Goal: Transaction & Acquisition: Book appointment/travel/reservation

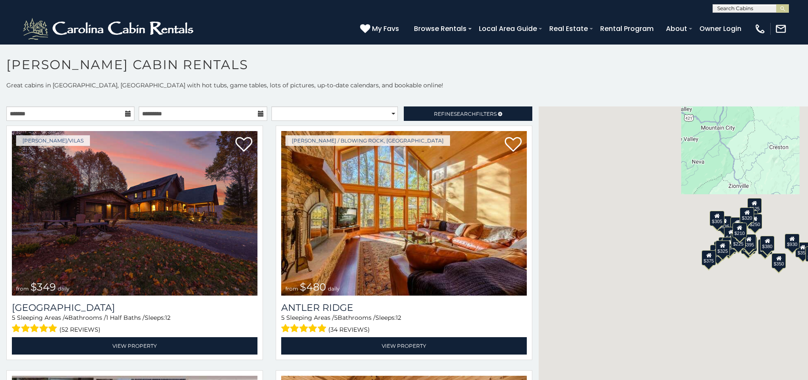
click at [128, 114] on icon at bounding box center [128, 114] width 6 height 6
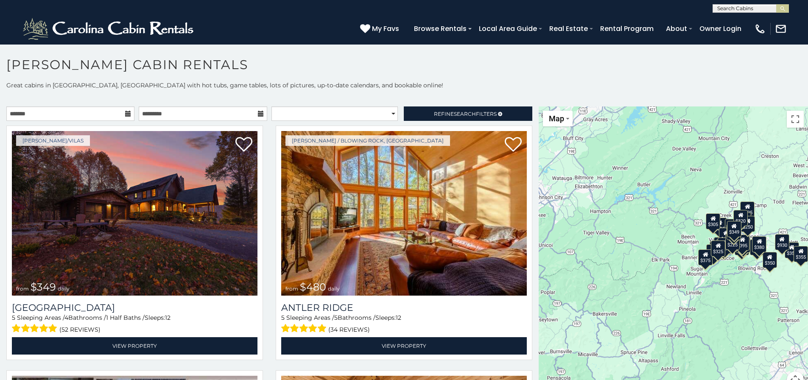
click at [126, 113] on icon at bounding box center [128, 114] width 6 height 6
click at [107, 114] on input "text" at bounding box center [70, 114] width 128 height 14
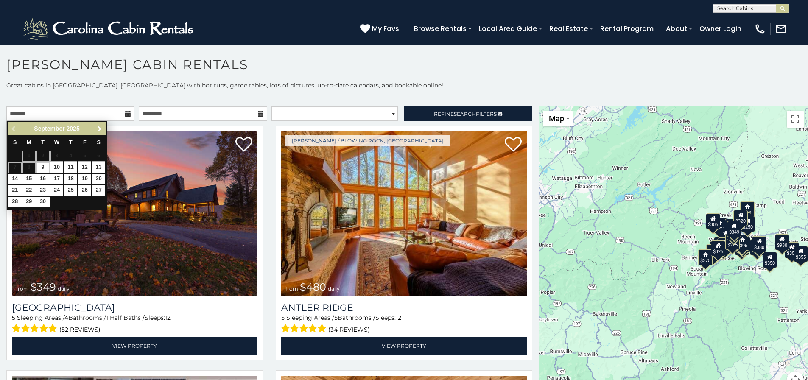
click at [94, 131] on link "Next" at bounding box center [99, 128] width 11 height 11
click at [95, 130] on link "Next" at bounding box center [99, 128] width 11 height 11
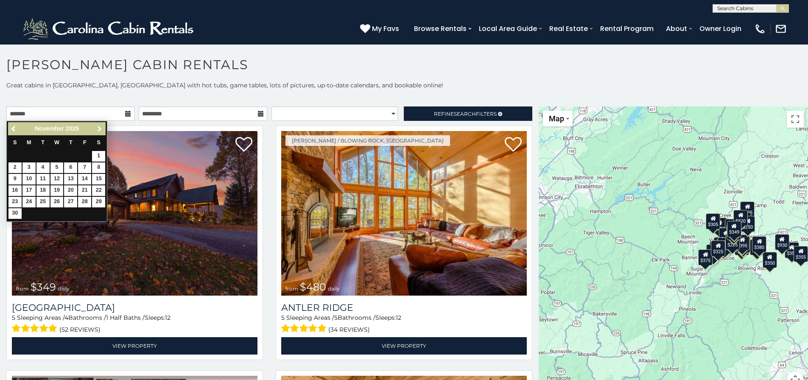
click at [95, 130] on link "Next" at bounding box center [99, 128] width 11 height 11
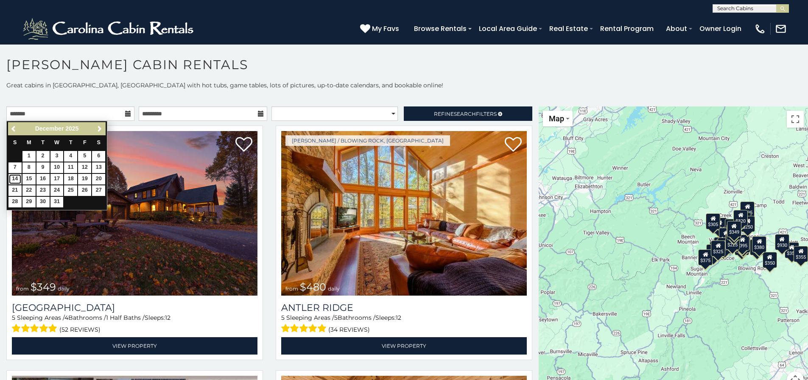
click at [14, 177] on link "14" at bounding box center [14, 179] width 13 height 11
type input "**********"
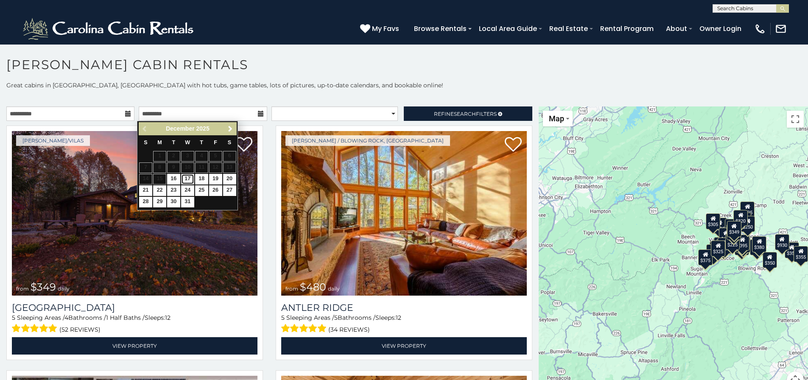
click at [191, 178] on link "17" at bounding box center [187, 179] width 13 height 11
type input "**********"
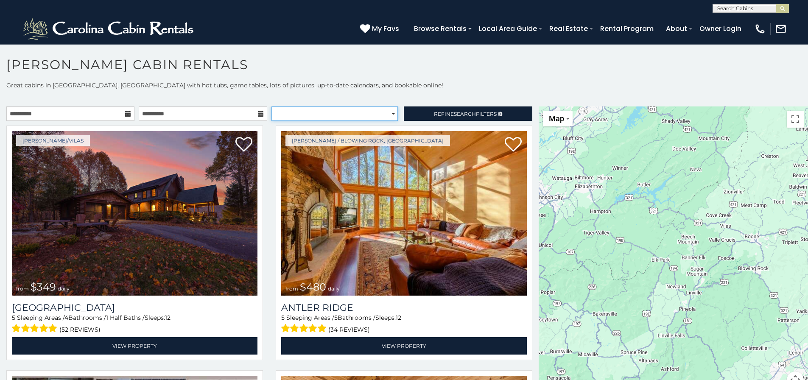
click at [350, 116] on select "**********" at bounding box center [335, 114] width 126 height 14
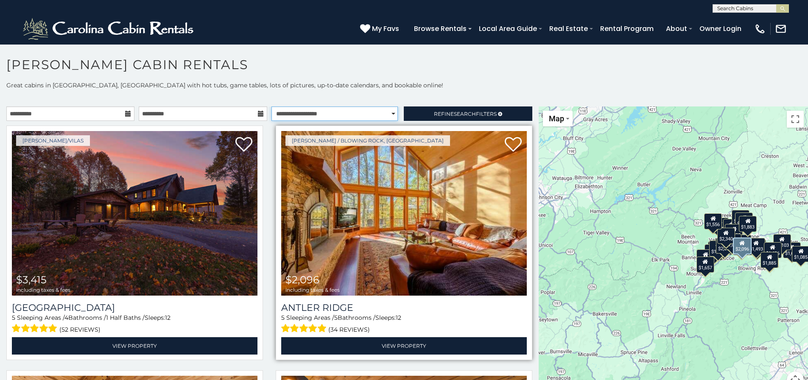
click at [272, 107] on select "**********" at bounding box center [335, 114] width 126 height 14
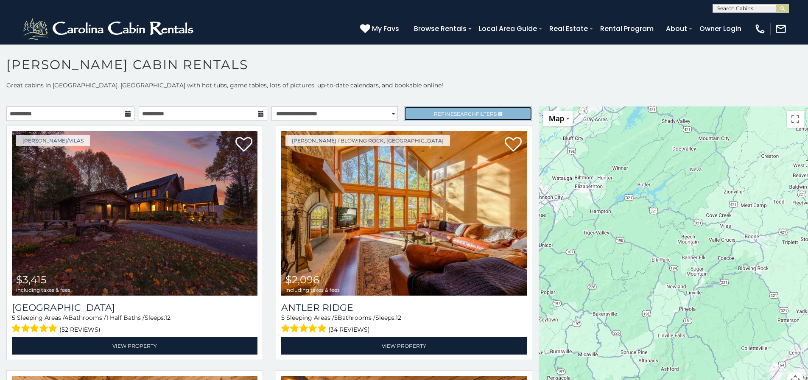
click at [434, 113] on span "Refine Search Filters" at bounding box center [465, 114] width 63 height 6
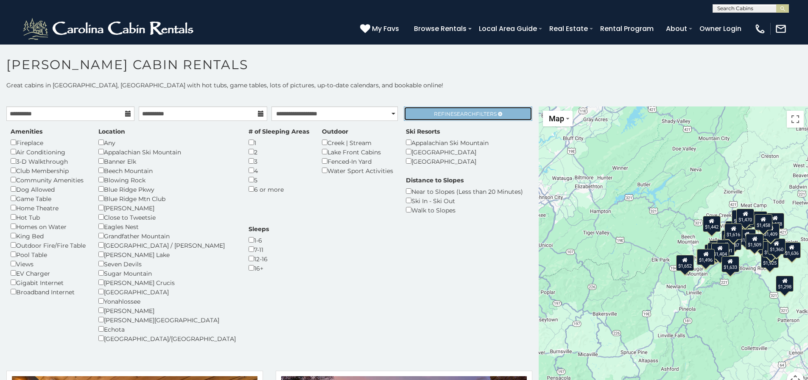
click at [434, 111] on span "Refine Search Filters" at bounding box center [465, 114] width 63 height 6
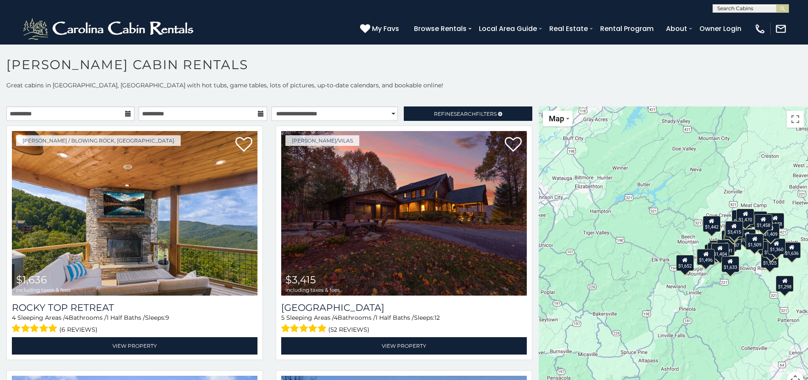
click at [338, 95] on p at bounding box center [404, 98] width 808 height 8
click at [325, 109] on select "**********" at bounding box center [335, 114] width 126 height 14
click at [272, 107] on select "**********" at bounding box center [335, 114] width 126 height 14
click at [325, 111] on select "**********" at bounding box center [335, 114] width 126 height 14
click at [272, 107] on select "**********" at bounding box center [335, 114] width 126 height 14
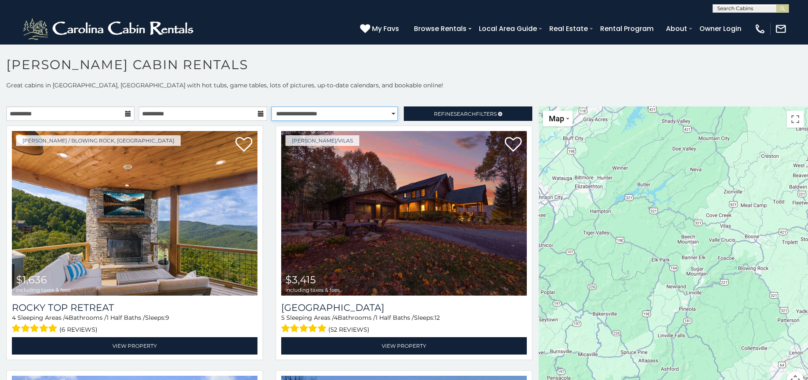
click at [316, 114] on select "**********" at bounding box center [335, 114] width 126 height 14
click at [272, 107] on select "**********" at bounding box center [335, 114] width 126 height 14
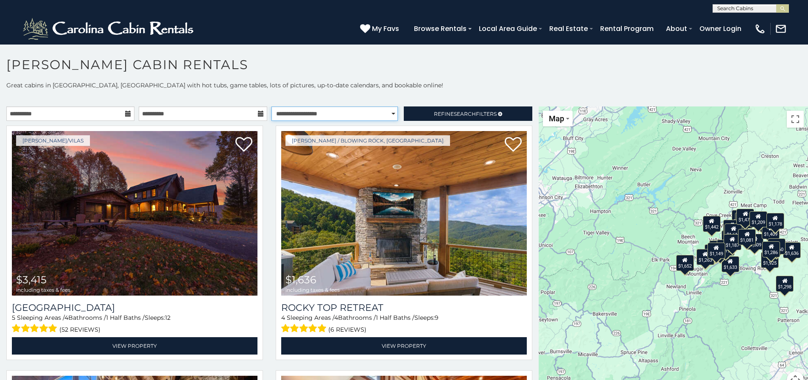
click at [376, 113] on select "**********" at bounding box center [335, 114] width 126 height 14
select select "*********"
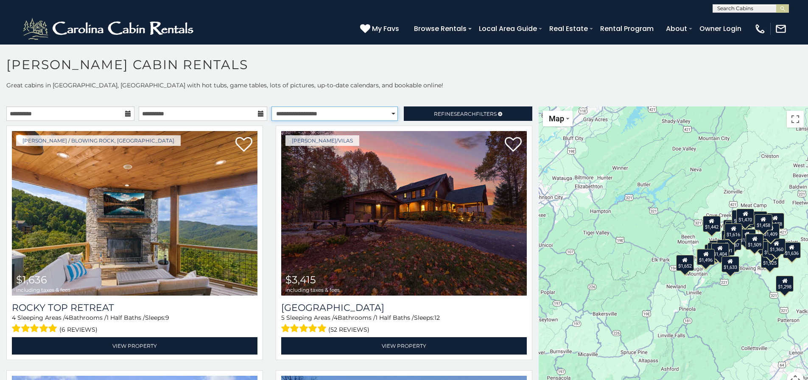
click at [272, 107] on select "**********" at bounding box center [335, 114] width 126 height 14
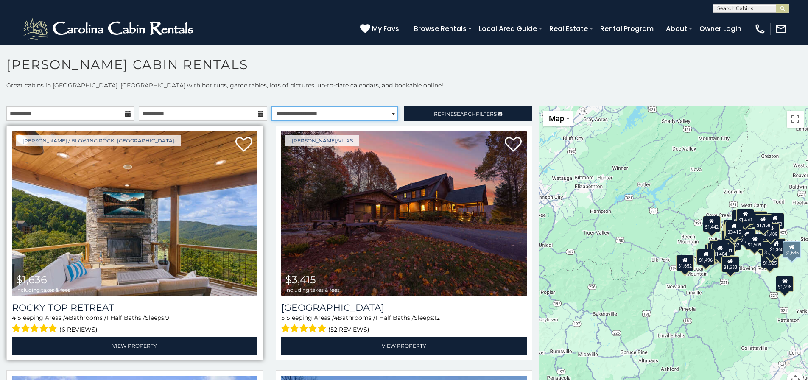
scroll to position [42, 0]
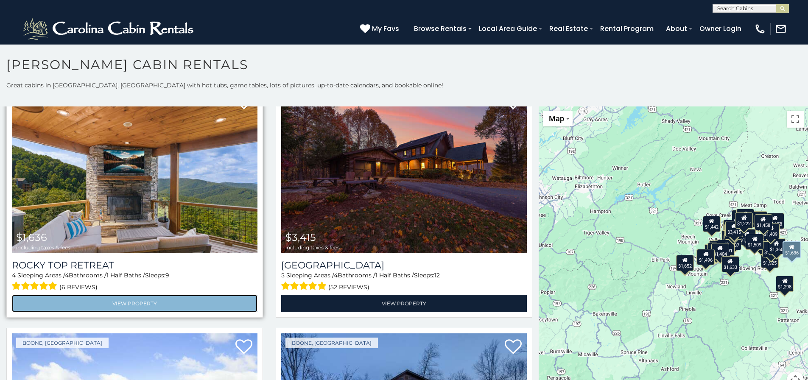
click at [158, 304] on link "View Property" at bounding box center [135, 303] width 246 height 17
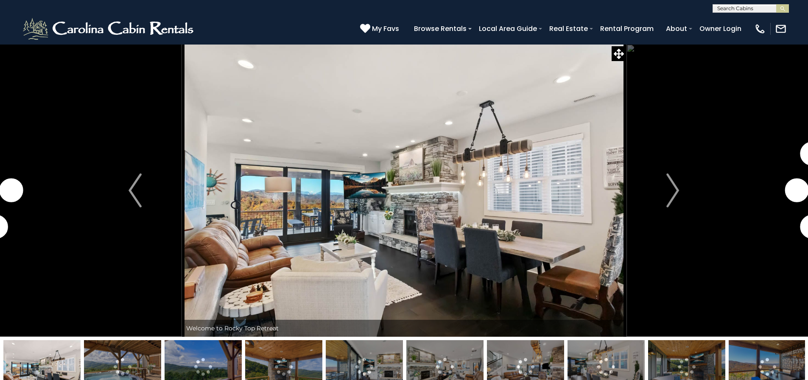
click at [676, 188] on img "Next" at bounding box center [673, 191] width 13 height 34
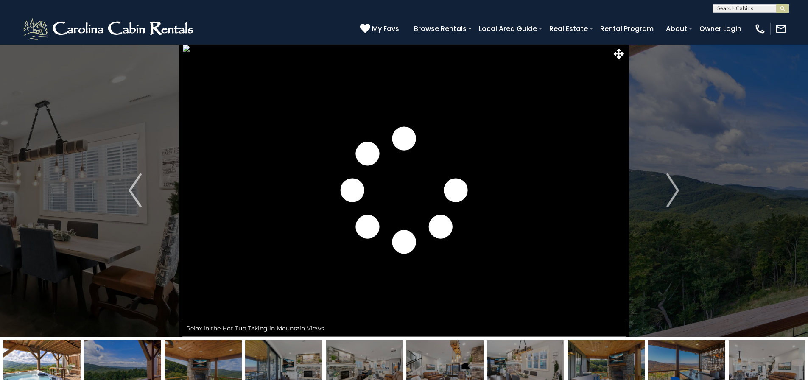
click at [286, 362] on img at bounding box center [283, 366] width 77 height 53
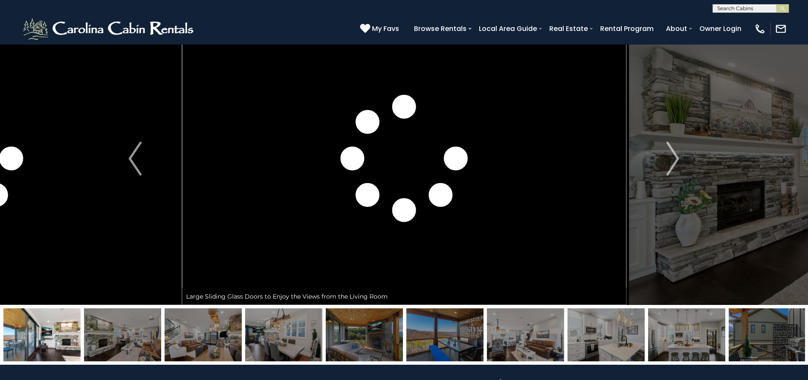
scroll to position [42, 0]
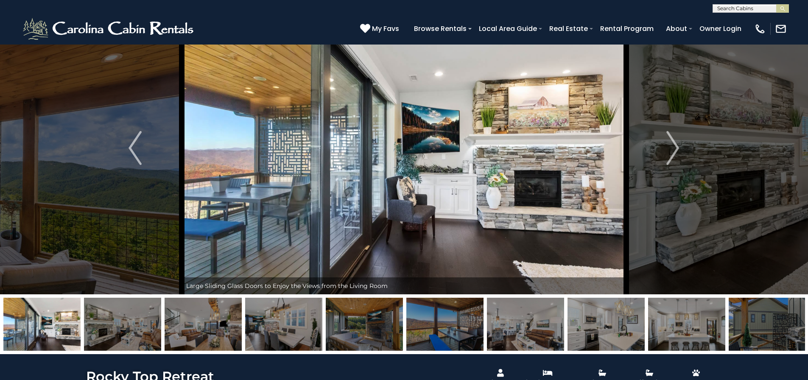
click at [380, 323] on img at bounding box center [364, 324] width 77 height 53
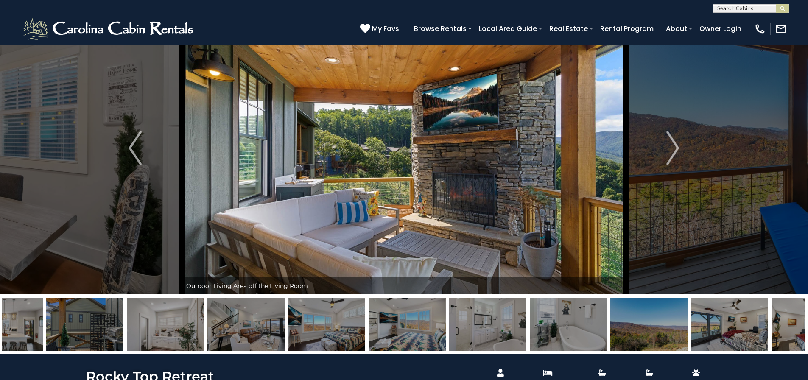
drag, startPoint x: 721, startPoint y: 330, endPoint x: 292, endPoint y: 315, distance: 429.7
click at [292, 315] on img at bounding box center [326, 324] width 77 height 53
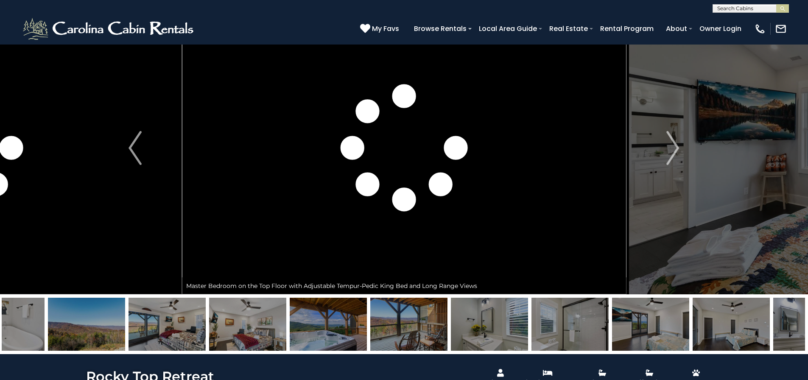
drag, startPoint x: 501, startPoint y: 321, endPoint x: 251, endPoint y: 316, distance: 250.0
click at [290, 316] on img at bounding box center [328, 324] width 77 height 53
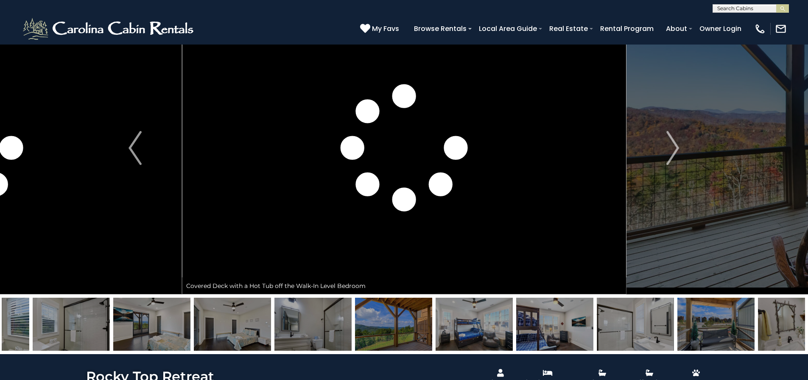
drag, startPoint x: 632, startPoint y: 326, endPoint x: 419, endPoint y: 320, distance: 213.1
click at [419, 320] on img at bounding box center [393, 324] width 77 height 53
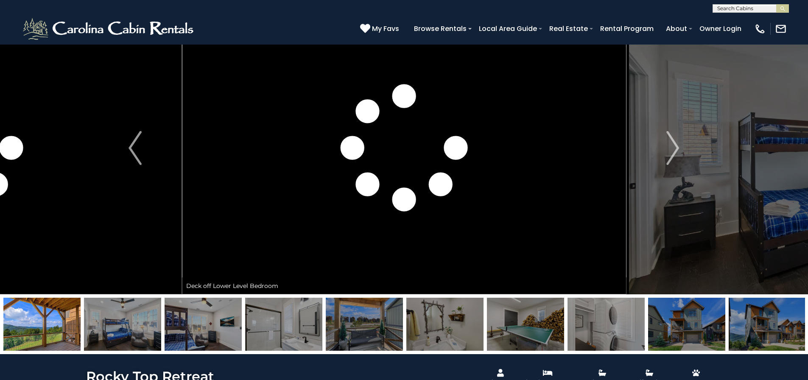
click at [521, 320] on img at bounding box center [525, 324] width 77 height 53
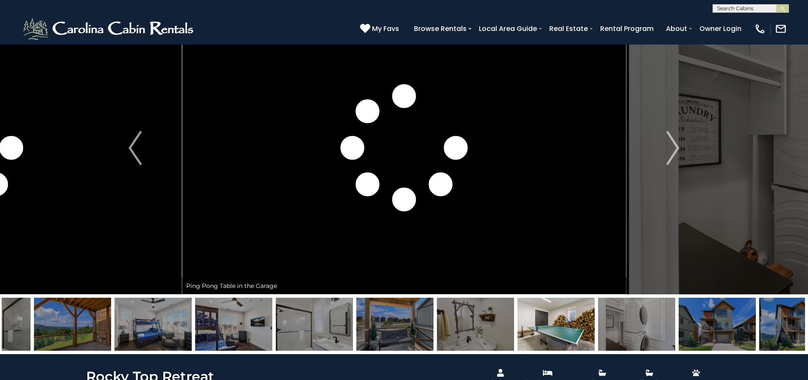
drag, startPoint x: 136, startPoint y: 320, endPoint x: 652, endPoint y: 309, distance: 516.2
click at [652, 309] on img at bounding box center [636, 324] width 77 height 53
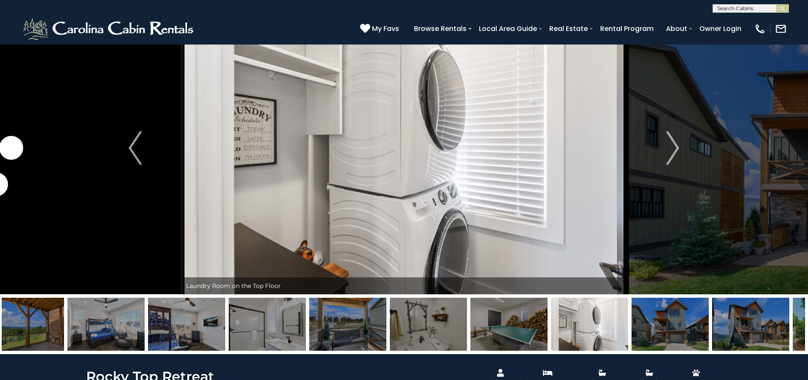
drag, startPoint x: 124, startPoint y: 336, endPoint x: 673, endPoint y: 306, distance: 549.9
click at [673, 306] on img at bounding box center [670, 324] width 77 height 53
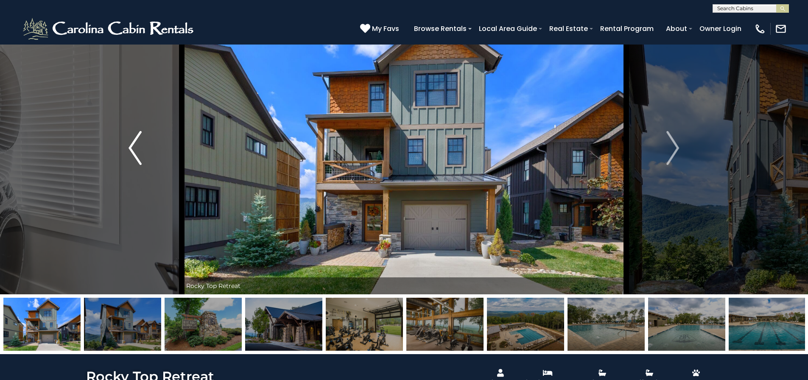
click at [129, 156] on img "Previous" at bounding box center [135, 148] width 13 height 34
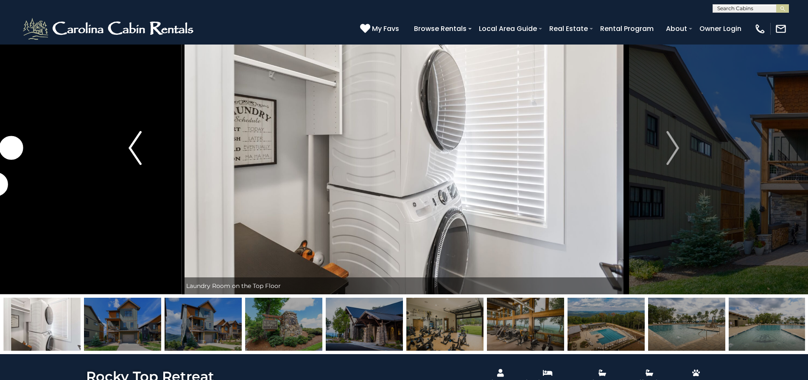
click at [129, 156] on img "Previous" at bounding box center [135, 148] width 13 height 34
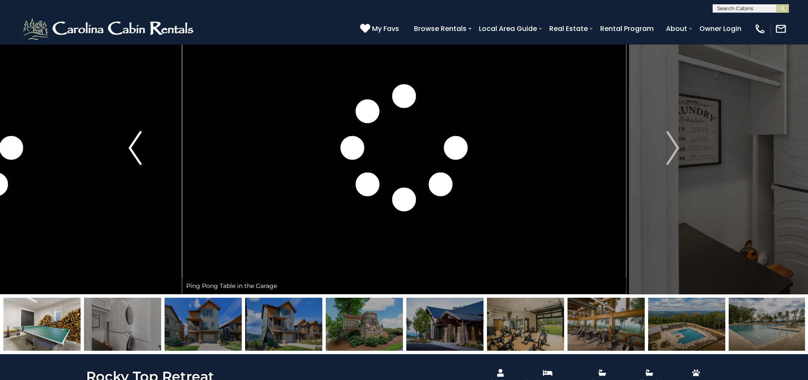
click at [129, 156] on img "Previous" at bounding box center [135, 148] width 13 height 34
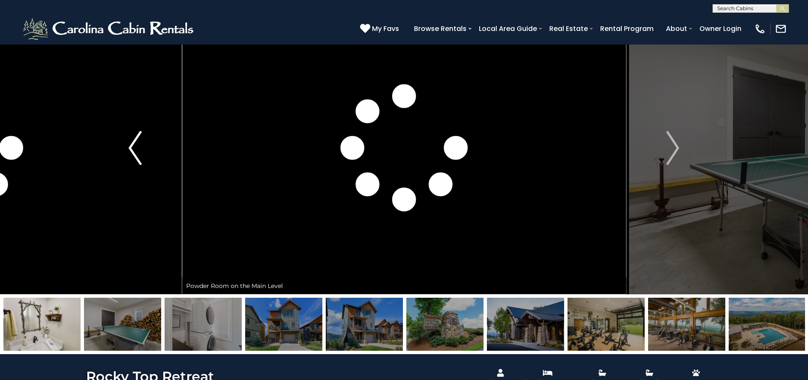
click at [129, 156] on img "Previous" at bounding box center [135, 148] width 13 height 34
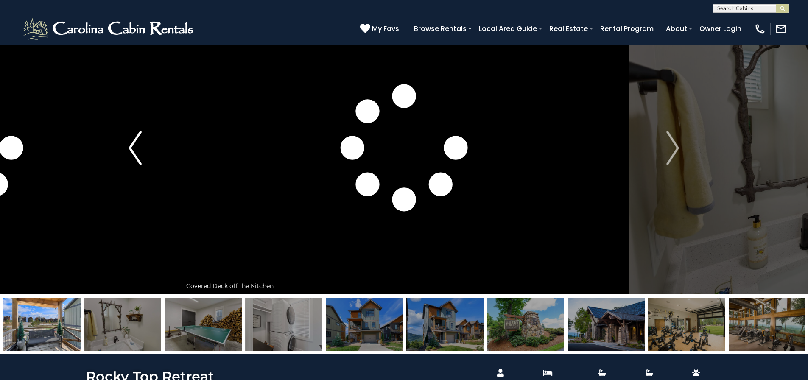
click at [129, 156] on img "Previous" at bounding box center [135, 148] width 13 height 34
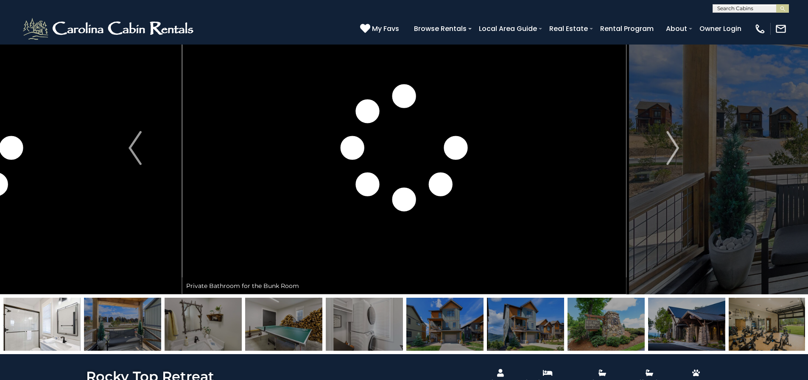
click at [276, 311] on img at bounding box center [283, 324] width 77 height 53
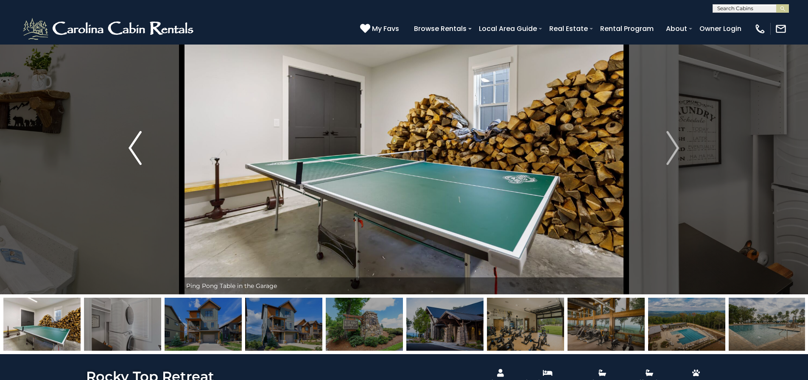
click at [138, 149] on img "Previous" at bounding box center [135, 148] width 13 height 34
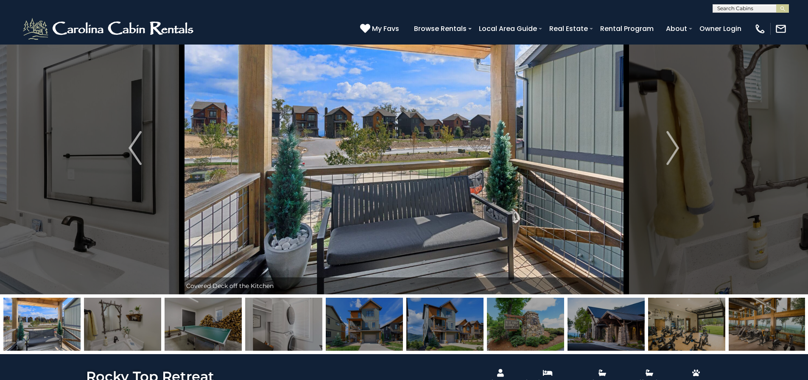
drag, startPoint x: 99, startPoint y: 320, endPoint x: 812, endPoint y: 301, distance: 713.2
click at [47, 334] on img at bounding box center [41, 324] width 77 height 53
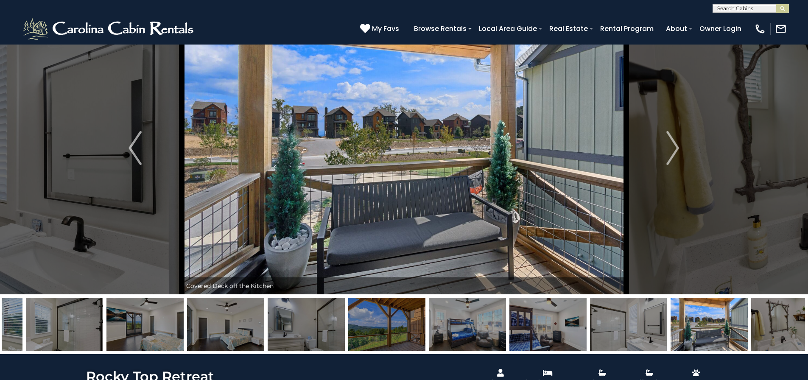
drag, startPoint x: 25, startPoint y: 327, endPoint x: 711, endPoint y: 332, distance: 685.8
click at [711, 332] on img at bounding box center [709, 324] width 77 height 53
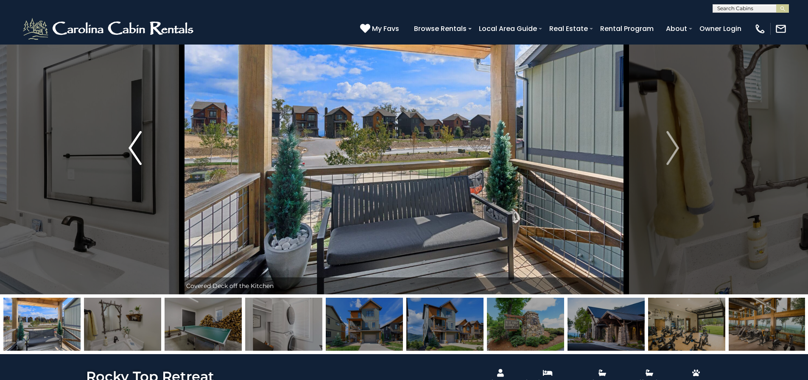
click at [138, 157] on img "Previous" at bounding box center [135, 148] width 13 height 34
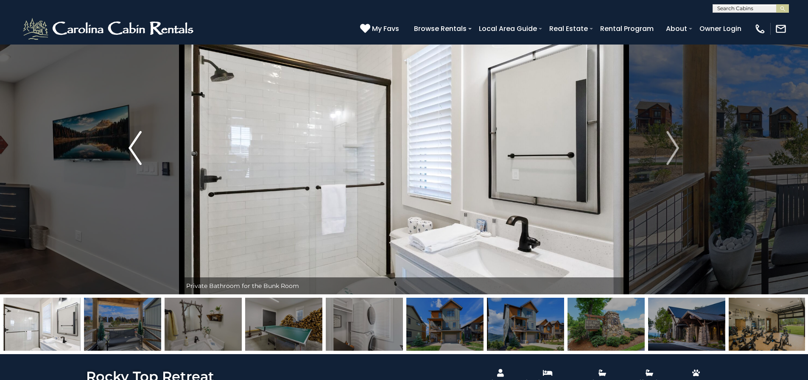
click at [138, 157] on img "Previous" at bounding box center [135, 148] width 13 height 34
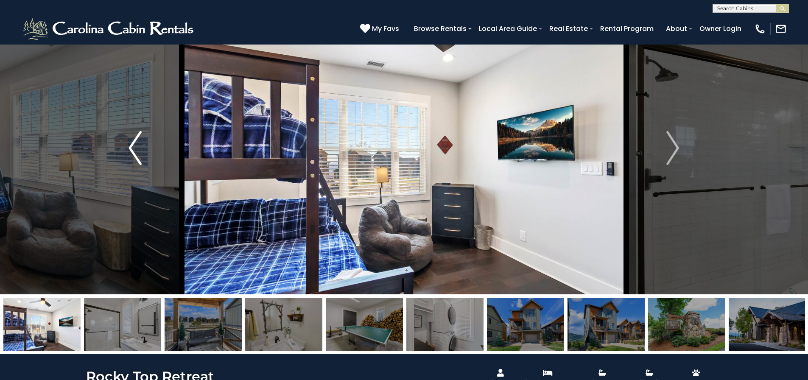
click at [138, 157] on img "Previous" at bounding box center [135, 148] width 13 height 34
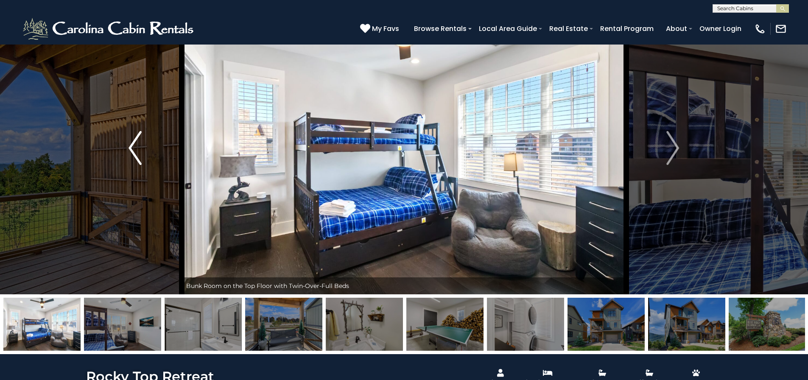
click at [138, 157] on img "Previous" at bounding box center [135, 148] width 13 height 34
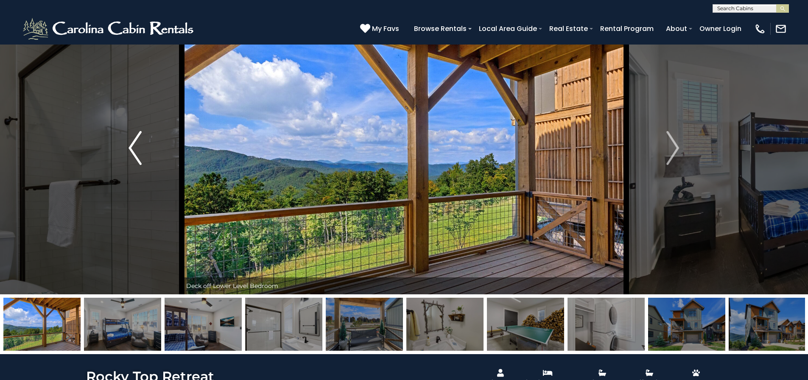
click at [138, 157] on img "Previous" at bounding box center [135, 148] width 13 height 34
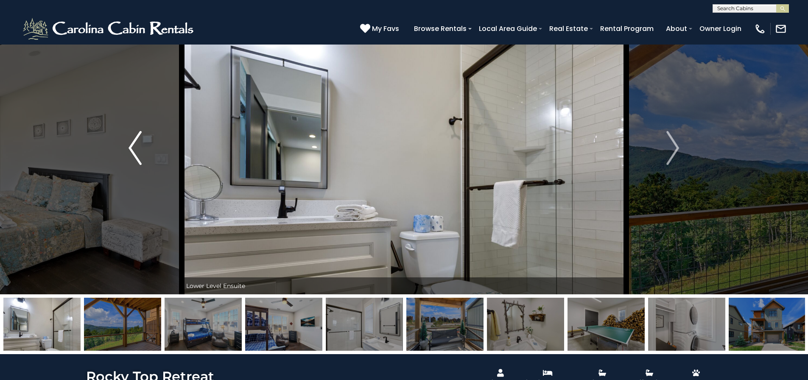
click at [138, 157] on img "Previous" at bounding box center [135, 148] width 13 height 34
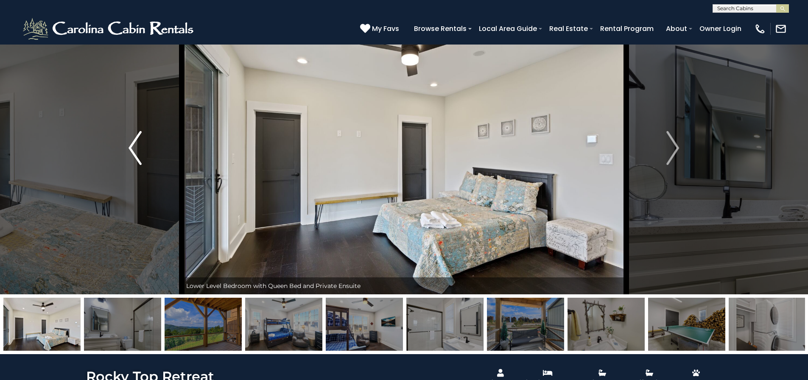
click at [138, 157] on img "Previous" at bounding box center [135, 148] width 13 height 34
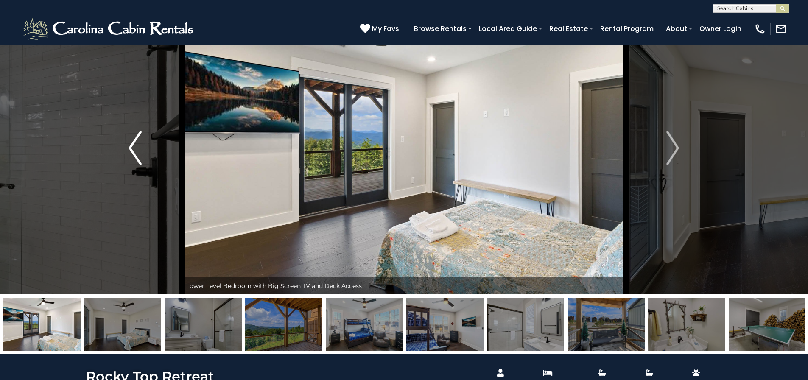
click at [138, 157] on img "Previous" at bounding box center [135, 148] width 13 height 34
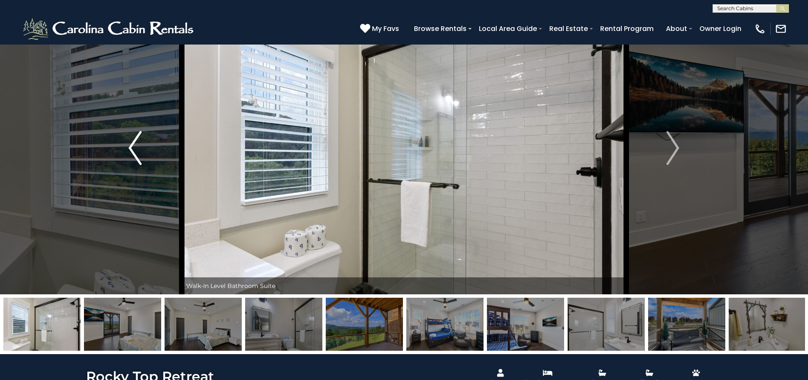
click at [138, 157] on img "Previous" at bounding box center [135, 148] width 13 height 34
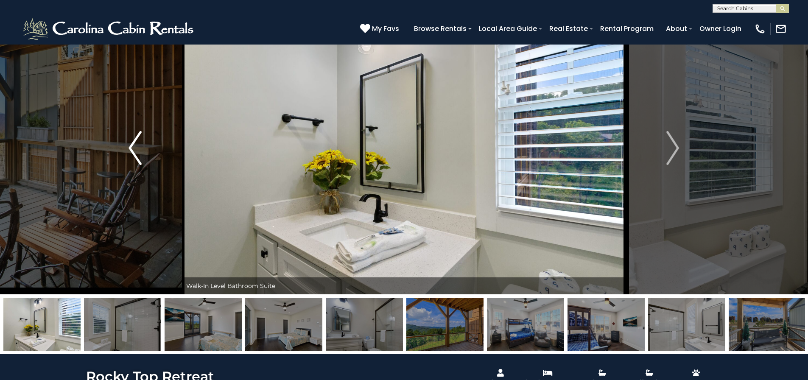
click at [138, 157] on img "Previous" at bounding box center [135, 148] width 13 height 34
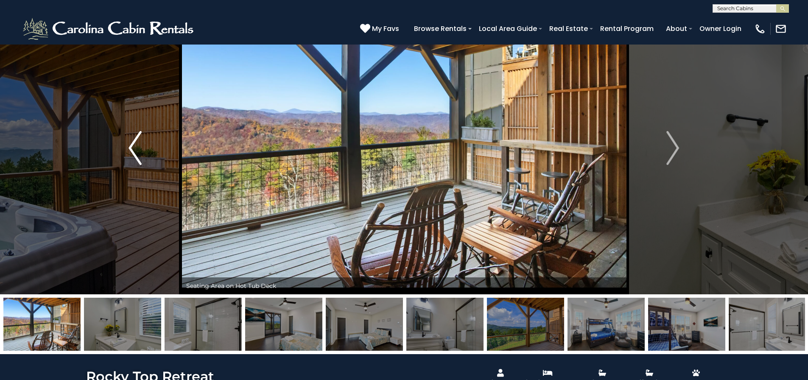
click at [138, 157] on img "Previous" at bounding box center [135, 148] width 13 height 34
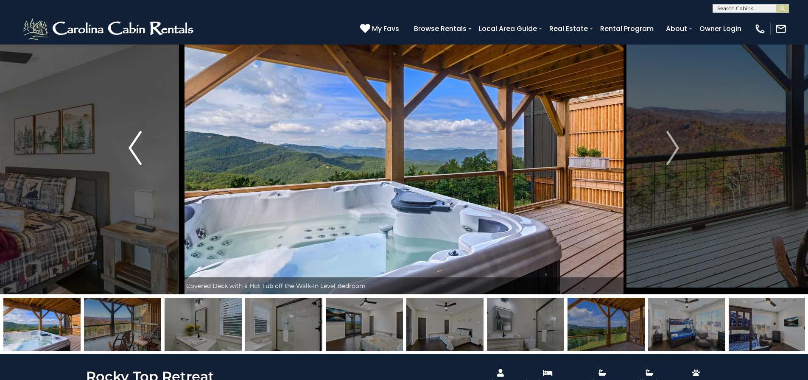
click at [138, 157] on img "Previous" at bounding box center [135, 148] width 13 height 34
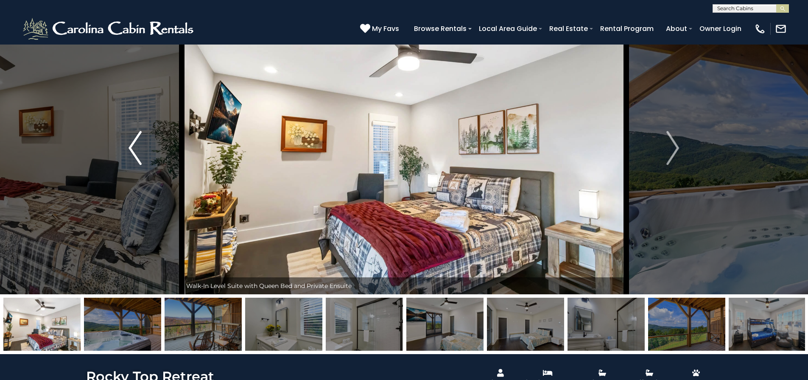
click at [138, 157] on img "Previous" at bounding box center [135, 148] width 13 height 34
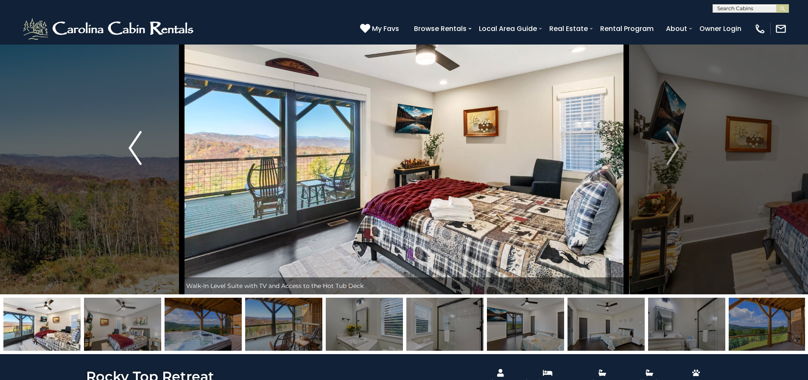
click at [138, 157] on img "Previous" at bounding box center [135, 148] width 13 height 34
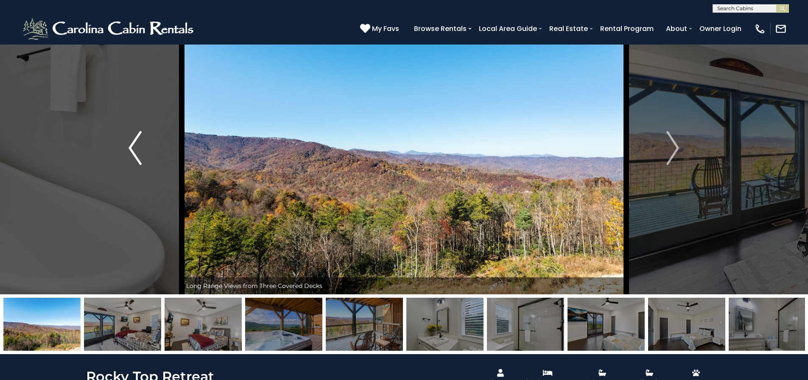
click at [138, 157] on img "Previous" at bounding box center [135, 148] width 13 height 34
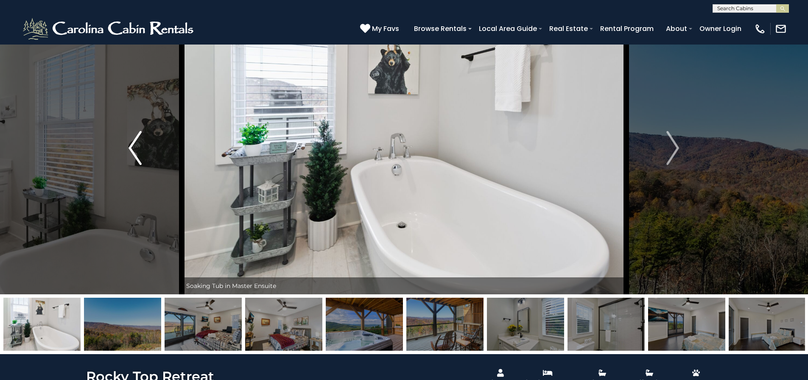
click at [138, 157] on img "Previous" at bounding box center [135, 148] width 13 height 34
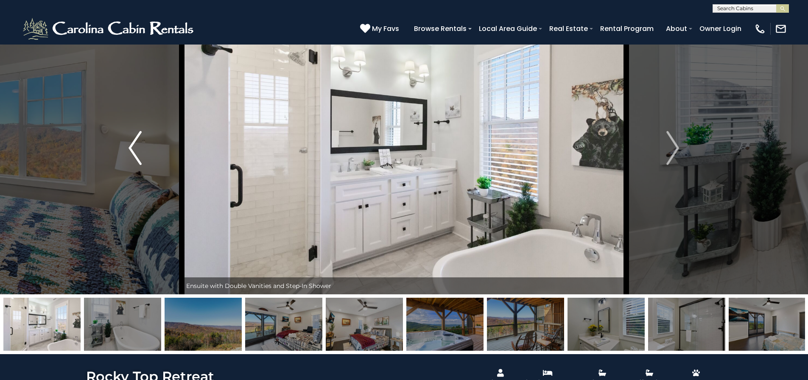
click at [138, 157] on img "Previous" at bounding box center [135, 148] width 13 height 34
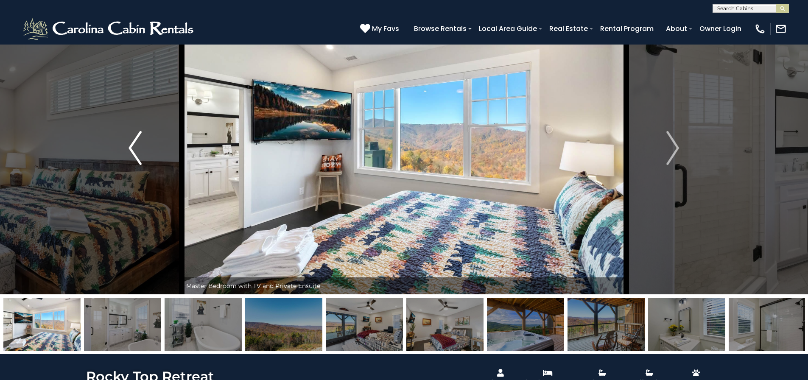
click at [138, 157] on img "Previous" at bounding box center [135, 148] width 13 height 34
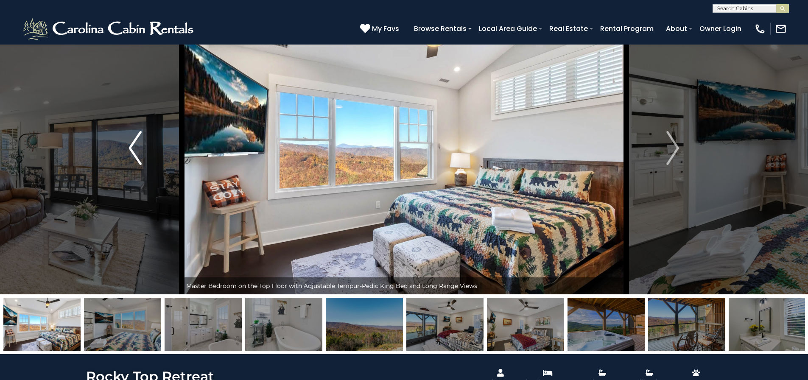
click at [138, 157] on img "Previous" at bounding box center [135, 148] width 13 height 34
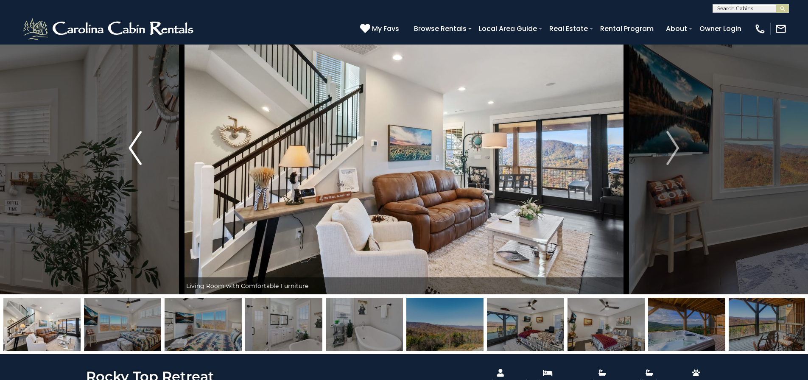
click at [138, 157] on img "Previous" at bounding box center [135, 148] width 13 height 34
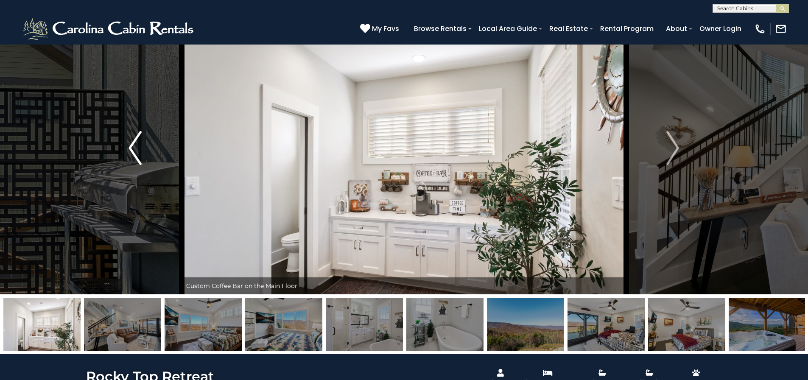
click at [138, 157] on img "Previous" at bounding box center [135, 148] width 13 height 34
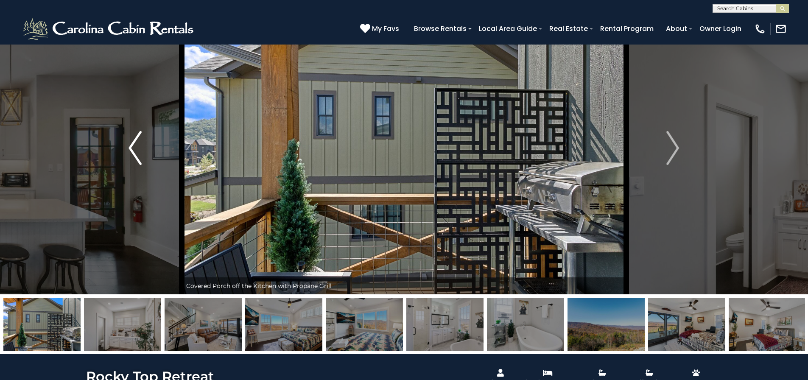
click at [138, 157] on img "Previous" at bounding box center [135, 148] width 13 height 34
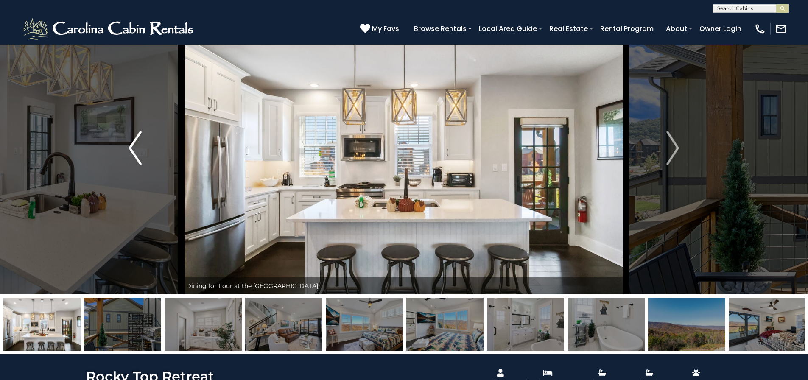
click at [138, 157] on img "Previous" at bounding box center [135, 148] width 13 height 34
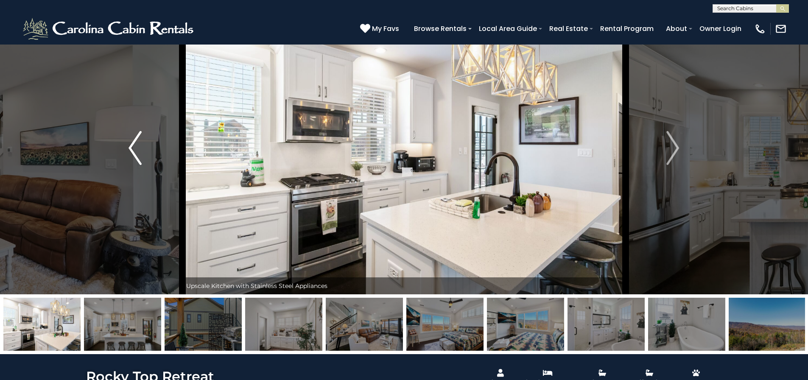
click at [138, 157] on img "Previous" at bounding box center [135, 148] width 13 height 34
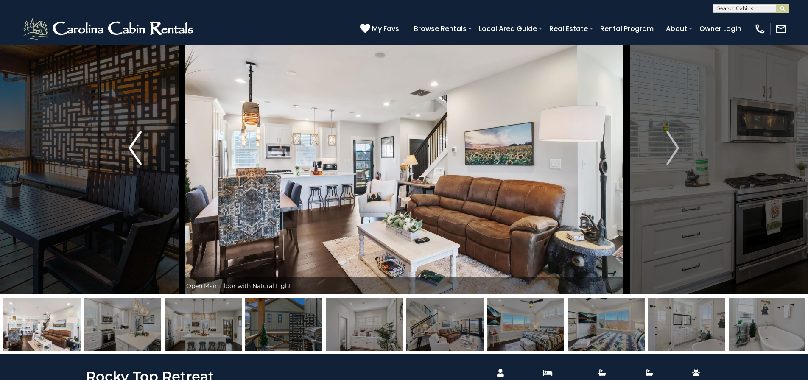
click at [138, 157] on img "Previous" at bounding box center [135, 148] width 13 height 34
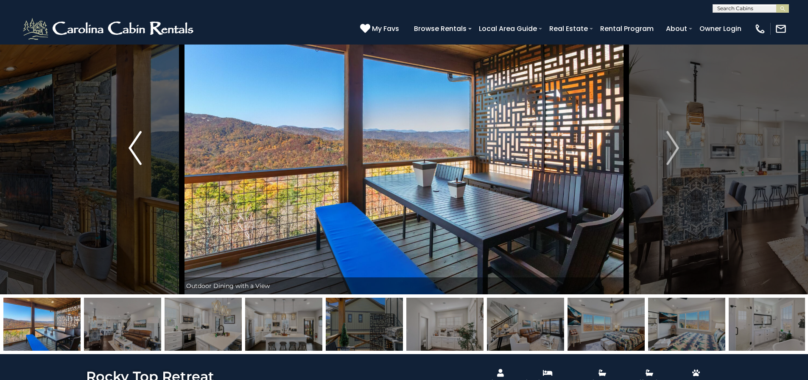
click at [138, 157] on img "Previous" at bounding box center [135, 148] width 13 height 34
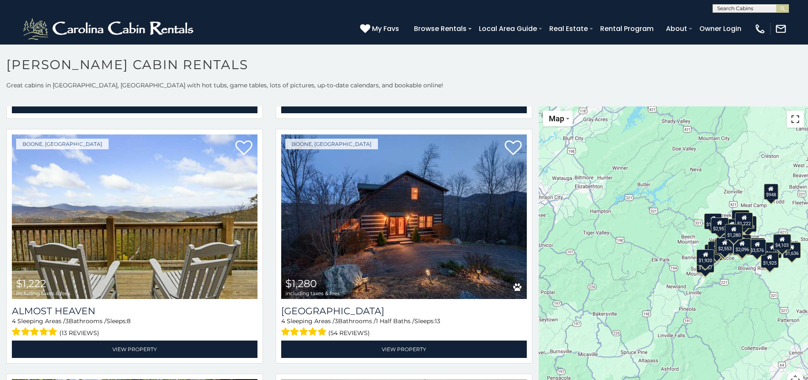
click at [794, 118] on button "Toggle fullscreen view" at bounding box center [795, 119] width 17 height 17
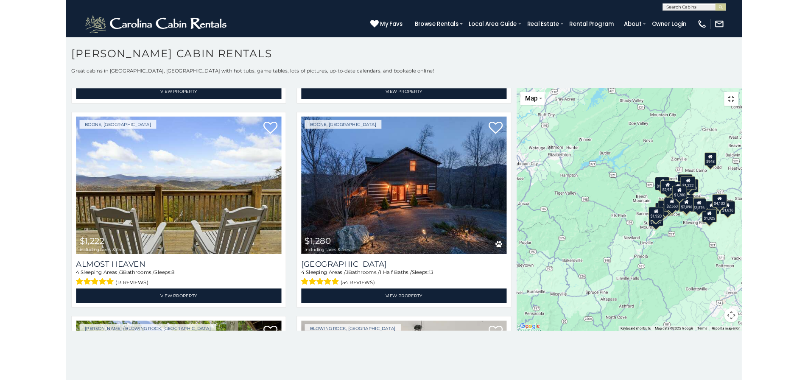
scroll to position [983, 0]
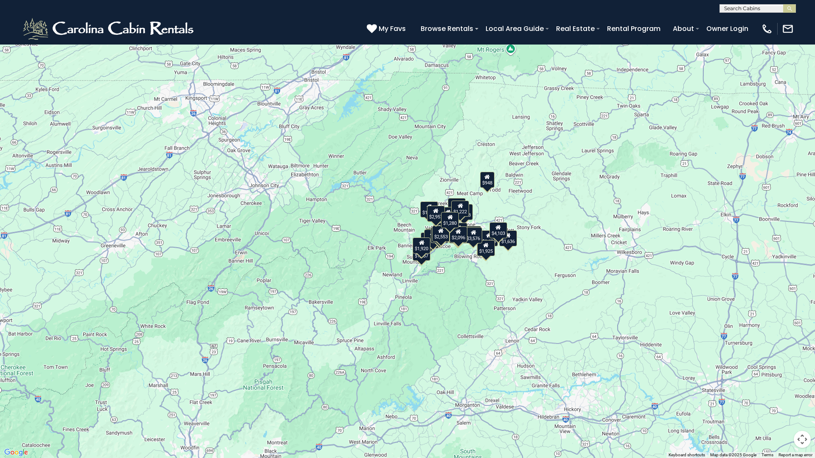
drag, startPoint x: 473, startPoint y: 247, endPoint x: 454, endPoint y: 259, distance: 22.2
click at [454, 259] on div "$1,599 $1,636 $2,096 $2,558 $2,957 $3,415 $4,103 $1,098 $1,222 $1,280 $1,486 $1…" at bounding box center [407, 229] width 815 height 458
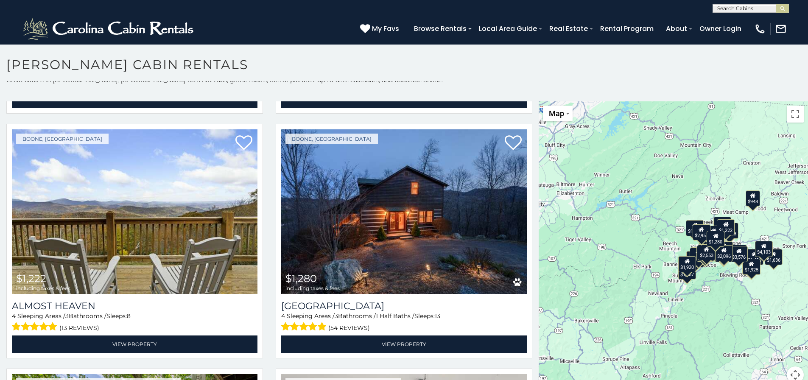
scroll to position [8, 0]
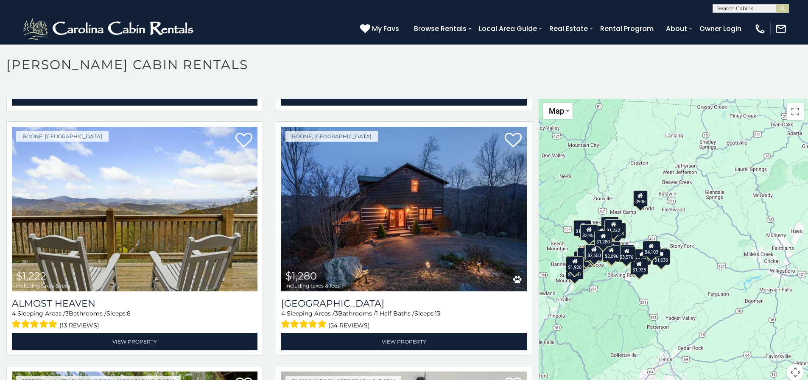
drag, startPoint x: 706, startPoint y: 275, endPoint x: 588, endPoint y: 279, distance: 118.4
click at [588, 279] on div "$1,599 $1,636 $2,096 $2,558 $2,957 $3,415 $4,103 $1,098 $1,222 $1,280 $1,486 $1…" at bounding box center [673, 245] width 269 height 292
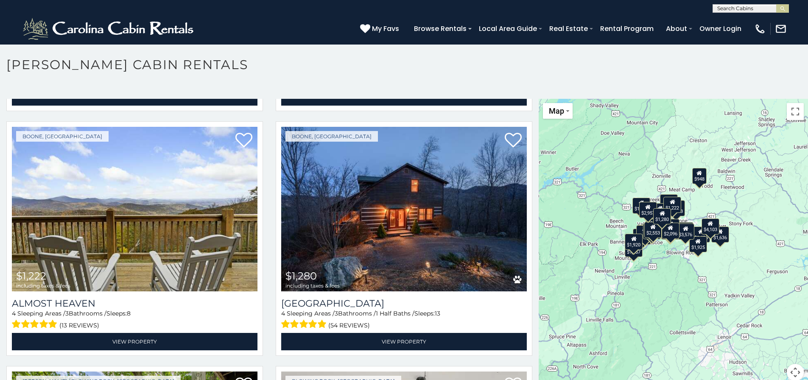
drag, startPoint x: 623, startPoint y: 243, endPoint x: 735, endPoint y: 215, distance: 115.8
click at [735, 215] on div "$1,599 $1,636 $2,096 $2,558 $2,957 $3,415 $4,103 $1,098 $1,222 $1,280 $1,486 $1…" at bounding box center [673, 245] width 269 height 292
click at [795, 371] on button "Map camera controls" at bounding box center [795, 372] width 17 height 17
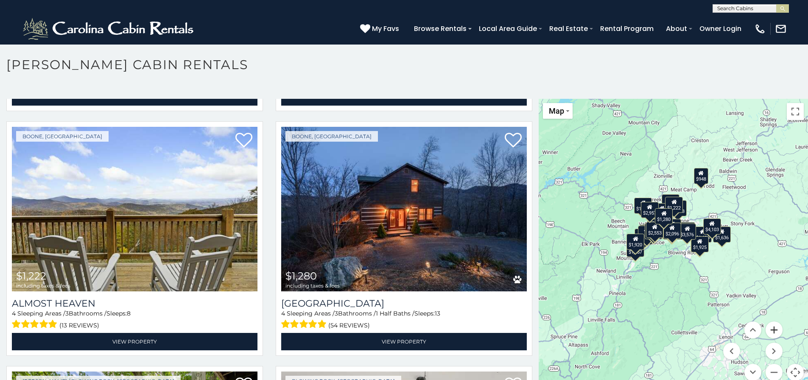
click at [773, 327] on button "Zoom in" at bounding box center [774, 330] width 17 height 17
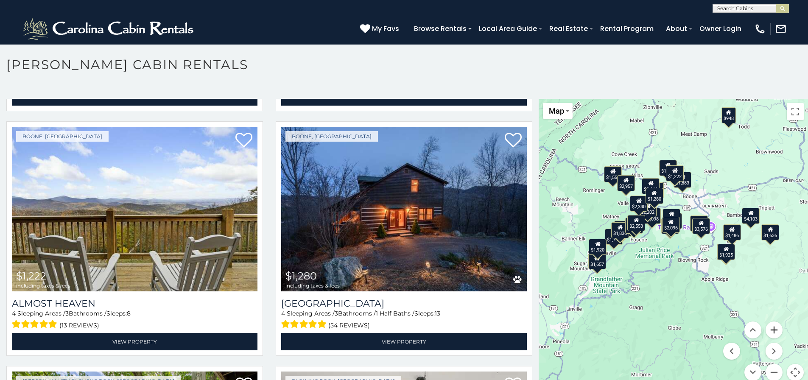
click at [773, 327] on button "Zoom in" at bounding box center [774, 330] width 17 height 17
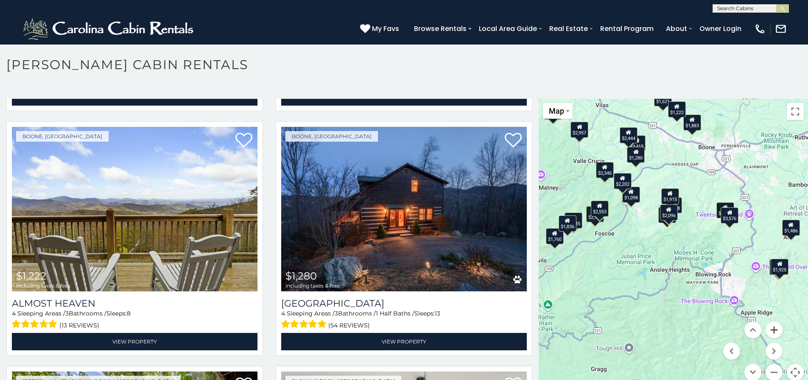
click at [773, 327] on button "Zoom in" at bounding box center [774, 330] width 17 height 17
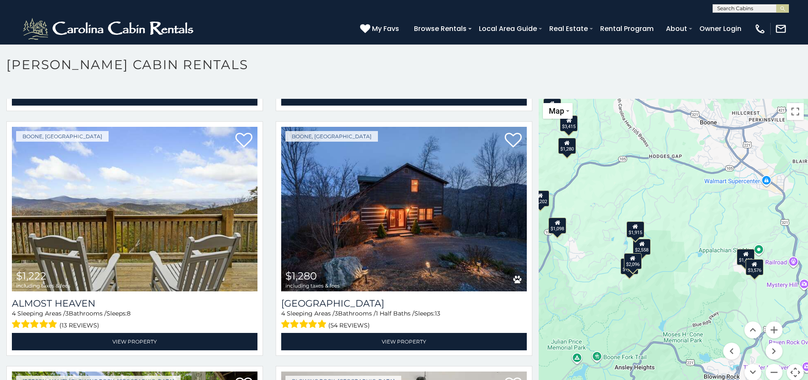
drag, startPoint x: 723, startPoint y: 217, endPoint x: 690, endPoint y: 291, distance: 80.9
click at [690, 291] on div "$1,599 $1,636 $2,096 $2,558 $2,957 $3,415 $4,103 $1,098 $1,222 $1,280 $1,486 $1…" at bounding box center [673, 245] width 269 height 292
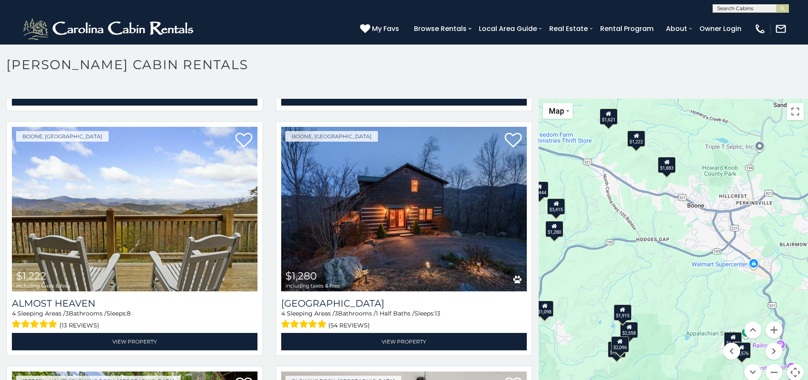
drag, startPoint x: 711, startPoint y: 219, endPoint x: 699, endPoint y: 304, distance: 85.3
click at [699, 304] on div "$1,599 $1,636 $2,096 $2,558 $2,957 $3,415 $4,103 $1,098 $1,222 $1,280 $1,486 $1…" at bounding box center [673, 245] width 269 height 292
click at [769, 328] on button "Zoom in" at bounding box center [774, 330] width 17 height 17
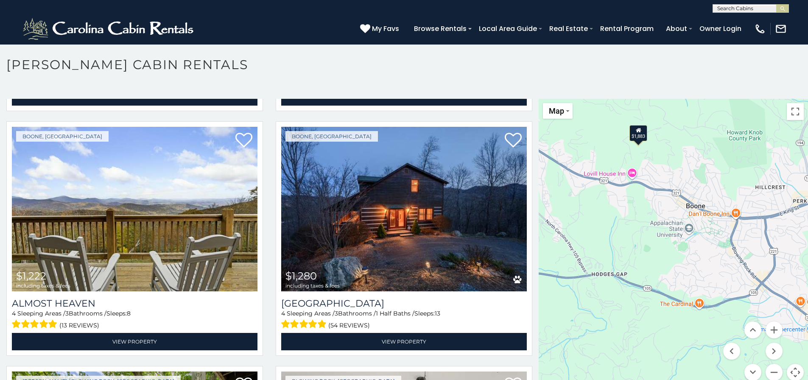
drag, startPoint x: 735, startPoint y: 233, endPoint x: 712, endPoint y: 274, distance: 46.7
click at [712, 274] on div "$1,599 $1,636 $2,096 $2,558 $2,957 $3,415 $4,103 $1,098 $1,222 $1,280 $1,486 $1…" at bounding box center [673, 245] width 269 height 292
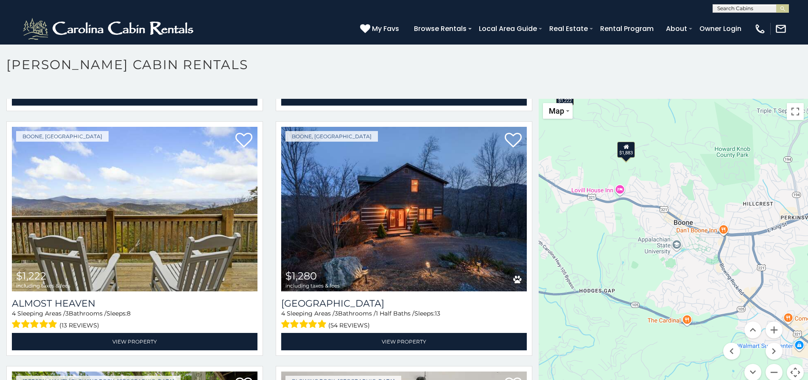
drag, startPoint x: 711, startPoint y: 264, endPoint x: 698, endPoint y: 278, distance: 19.2
click at [698, 278] on div "$1,599 $1,636 $2,096 $2,558 $2,957 $3,415 $4,103 $1,098 $1,222 $1,280 $1,486 $1…" at bounding box center [673, 245] width 269 height 292
click at [622, 151] on div "$1,883" at bounding box center [627, 150] width 18 height 16
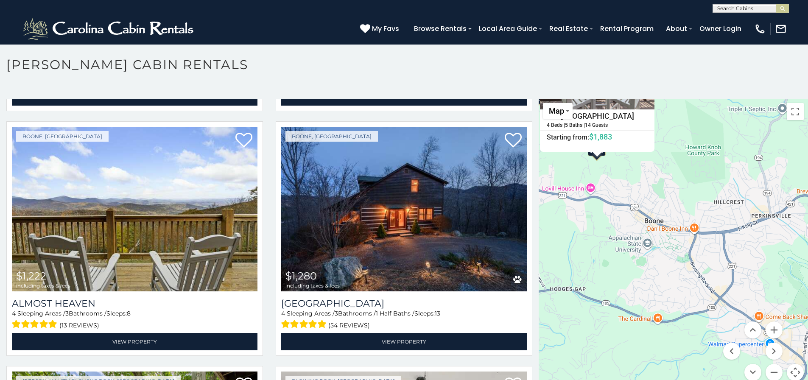
drag, startPoint x: 668, startPoint y: 267, endPoint x: 639, endPoint y: 174, distance: 97.0
click at [639, 174] on div "$1,599 $1,636 $2,096 $2,558 $2,957 $3,415 $4,103 $1,098 $1,222 $1,280 $1,486 $1…" at bounding box center [673, 245] width 269 height 292
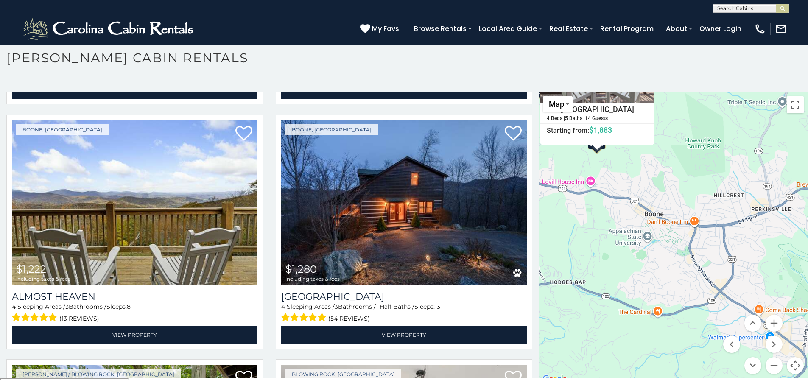
scroll to position [11, 0]
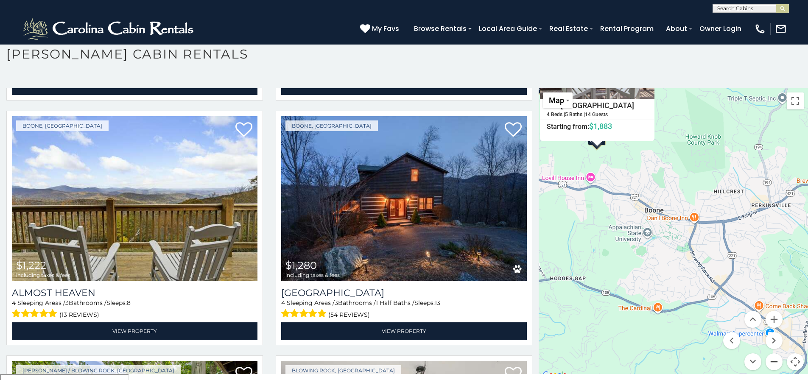
click at [774, 364] on button "Zoom out" at bounding box center [774, 361] width 17 height 17
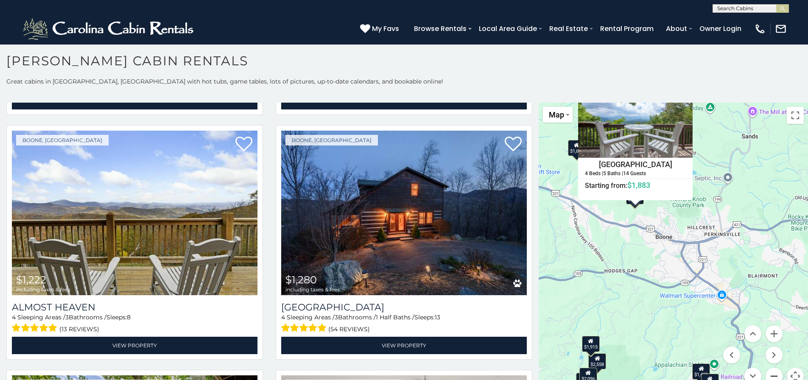
scroll to position [0, 0]
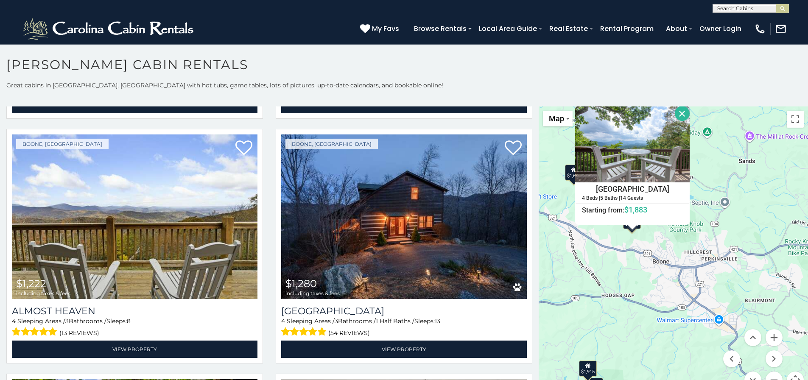
drag, startPoint x: 671, startPoint y: 230, endPoint x: 668, endPoint y: 221, distance: 9.4
click at [667, 260] on div "$1,599 $1,636 $2,096 $2,558 $2,957 $3,415 $4,103 $1,098 $1,222 $1,280 $1,486 $1…" at bounding box center [673, 253] width 269 height 292
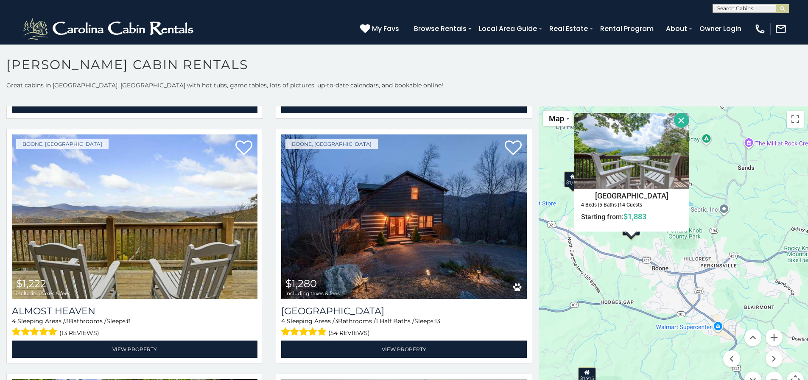
click at [677, 120] on button "Close" at bounding box center [681, 120] width 15 height 15
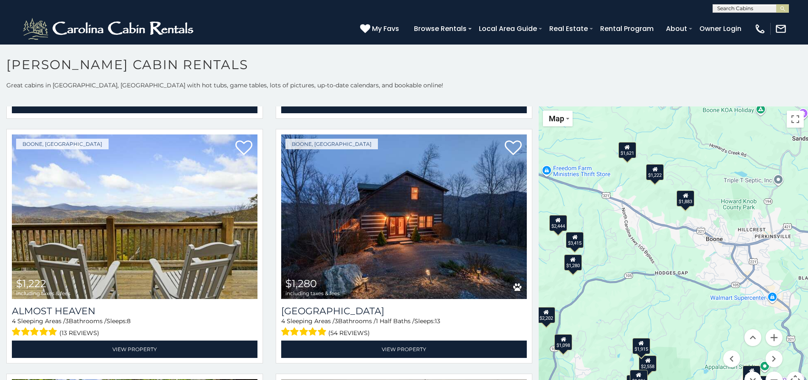
drag, startPoint x: 657, startPoint y: 195, endPoint x: 718, endPoint y: 166, distance: 67.9
click at [718, 166] on div "$1,599 $1,636 $2,096 $2,558 $2,957 $3,415 $4,103 $1,098 $1,222 $1,280 $1,486 $1…" at bounding box center [673, 253] width 269 height 292
click at [653, 175] on div "$1,222" at bounding box center [656, 172] width 18 height 16
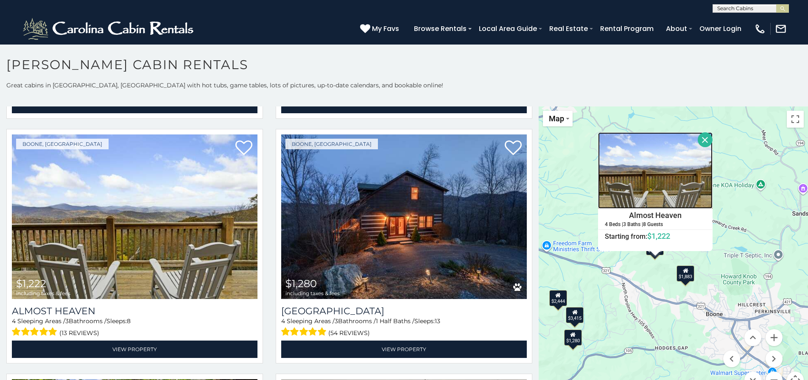
click at [675, 187] on img at bounding box center [655, 170] width 115 height 76
click at [704, 138] on button "Close" at bounding box center [705, 139] width 15 height 15
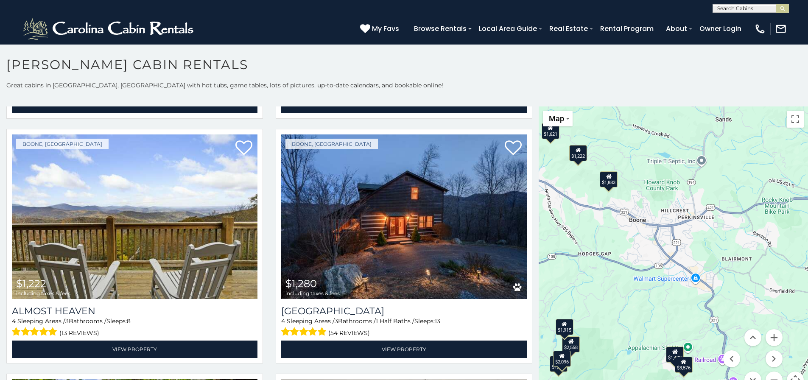
drag, startPoint x: 704, startPoint y: 246, endPoint x: 627, endPoint y: 150, distance: 122.5
click at [627, 150] on div "$1,599 $1,636 $2,096 $2,558 $2,957 $3,415 $4,103 $1,098 $1,222 $1,280 $1,486 $1…" at bounding box center [673, 253] width 269 height 292
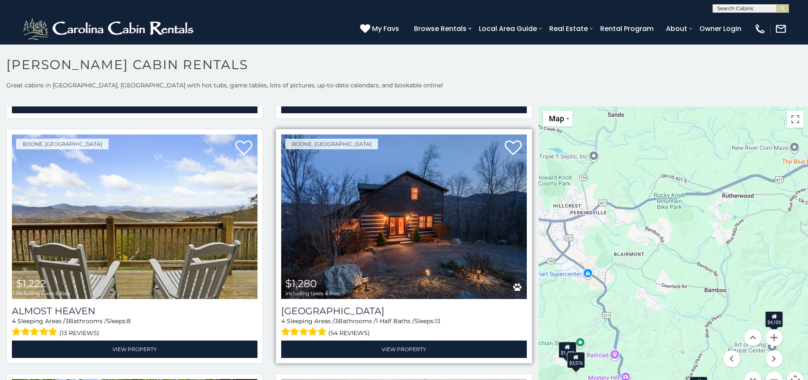
drag, startPoint x: 635, startPoint y: 286, endPoint x: 524, endPoint y: 276, distance: 112.0
click at [524, 107] on main "**********" at bounding box center [404, 107] width 808 height 0
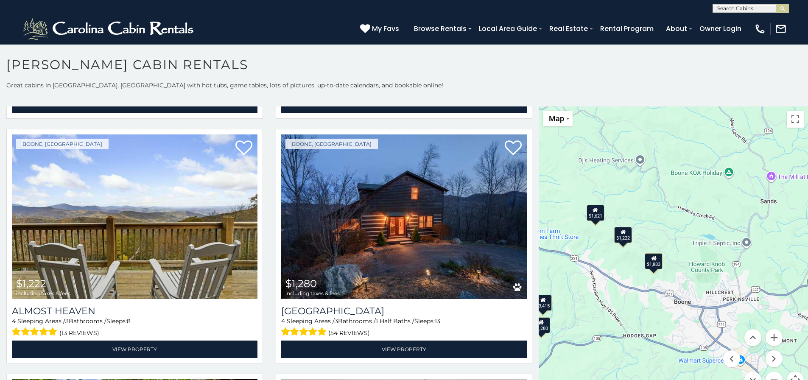
drag, startPoint x: 602, startPoint y: 229, endPoint x: 756, endPoint y: 314, distance: 176.2
click at [756, 314] on div "$1,599 $1,636 $2,096 $2,558 $2,957 $3,415 $4,103 $1,098 $1,222 $1,280 $1,486 $1…" at bounding box center [673, 253] width 269 height 292
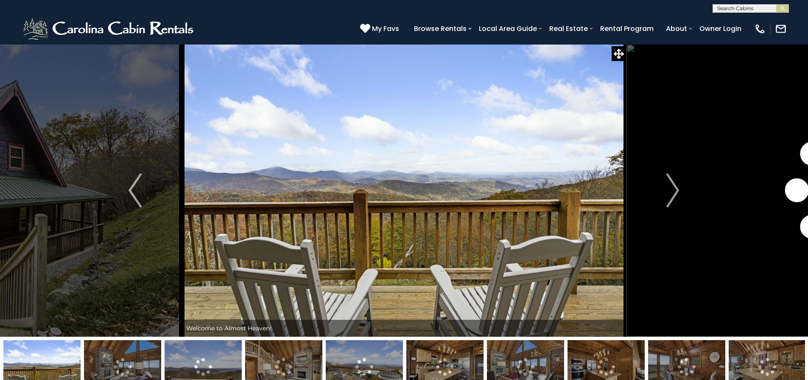
click at [506, 364] on img at bounding box center [525, 366] width 77 height 53
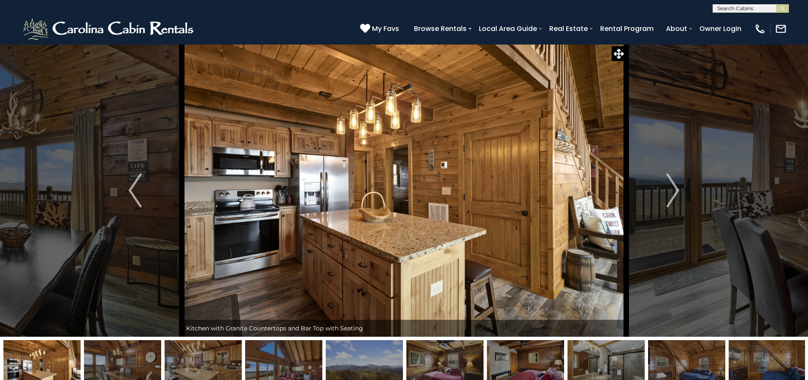
drag, startPoint x: 563, startPoint y: 355, endPoint x: -28, endPoint y: 341, distance: 591.3
click at [673, 191] on img "Next" at bounding box center [673, 191] width 13 height 34
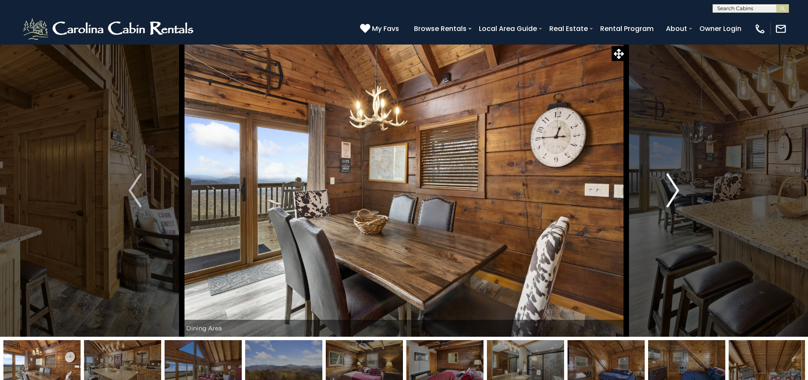
click at [673, 191] on img "Next" at bounding box center [673, 191] width 13 height 34
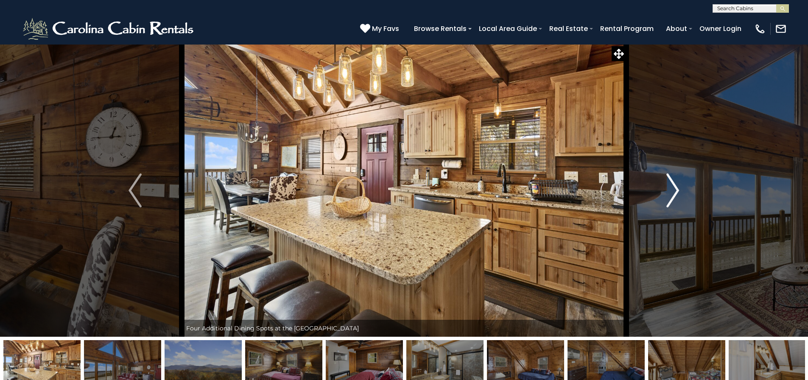
click at [673, 191] on img "Next" at bounding box center [673, 191] width 13 height 34
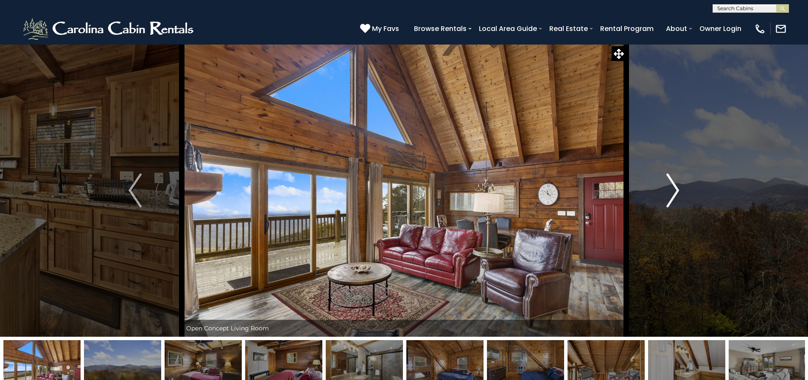
click at [673, 191] on img "Next" at bounding box center [673, 191] width 13 height 34
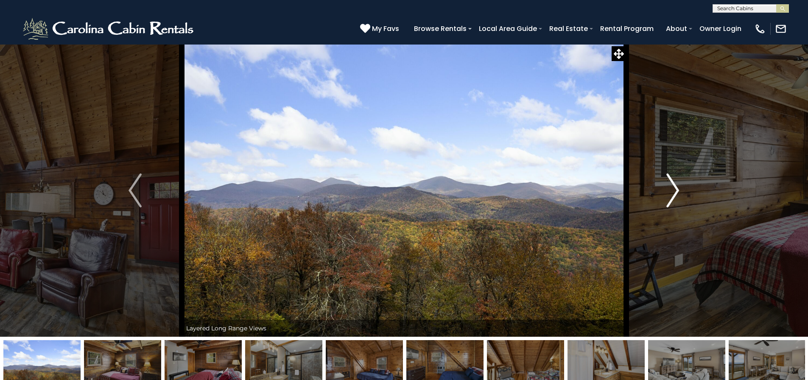
click at [673, 191] on img "Next" at bounding box center [673, 191] width 13 height 34
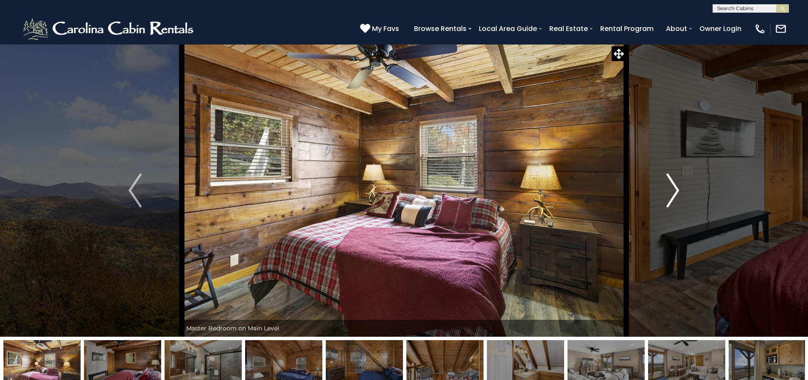
click at [673, 191] on img "Next" at bounding box center [673, 191] width 13 height 34
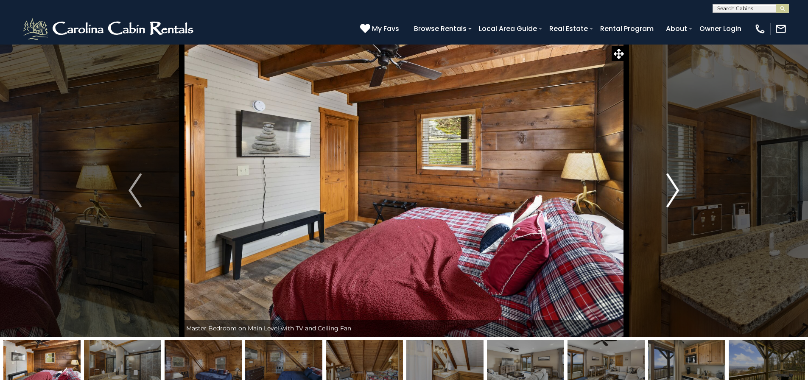
click at [673, 191] on img "Next" at bounding box center [673, 191] width 13 height 34
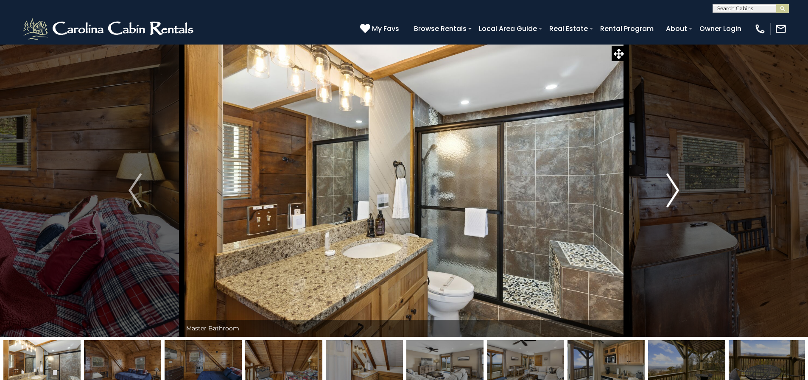
click at [673, 191] on img "Next" at bounding box center [673, 191] width 13 height 34
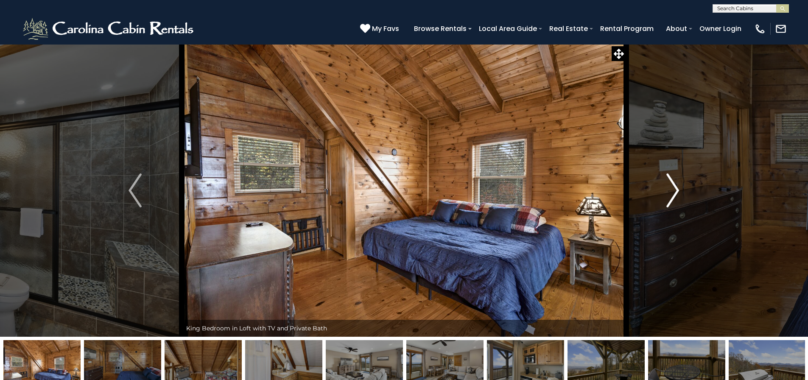
click at [673, 191] on img "Next" at bounding box center [673, 191] width 13 height 34
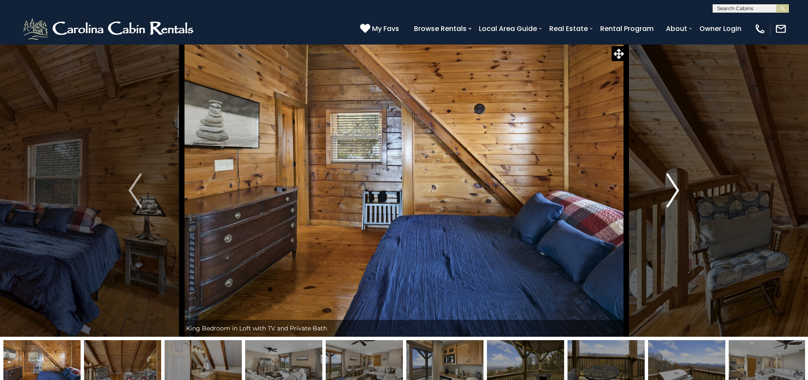
click at [673, 191] on img "Next" at bounding box center [673, 191] width 13 height 34
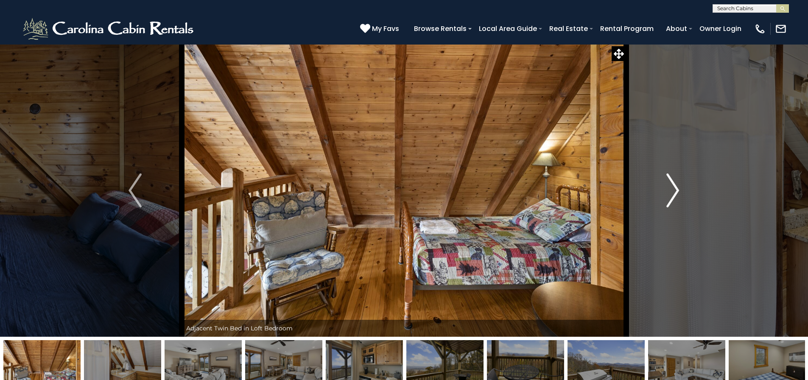
click at [673, 191] on img "Next" at bounding box center [673, 191] width 13 height 34
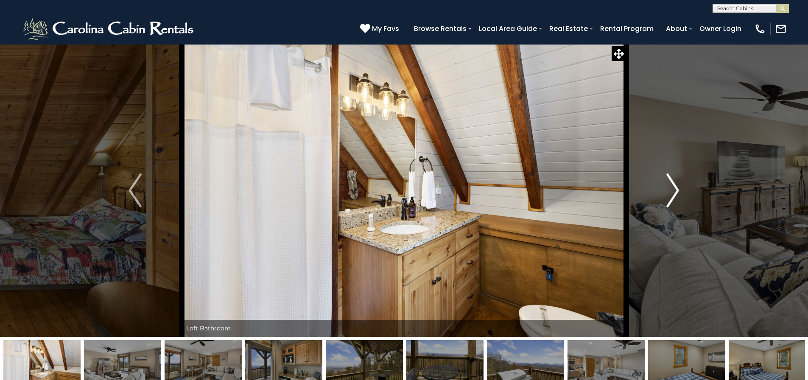
click at [673, 191] on img "Next" at bounding box center [673, 191] width 13 height 34
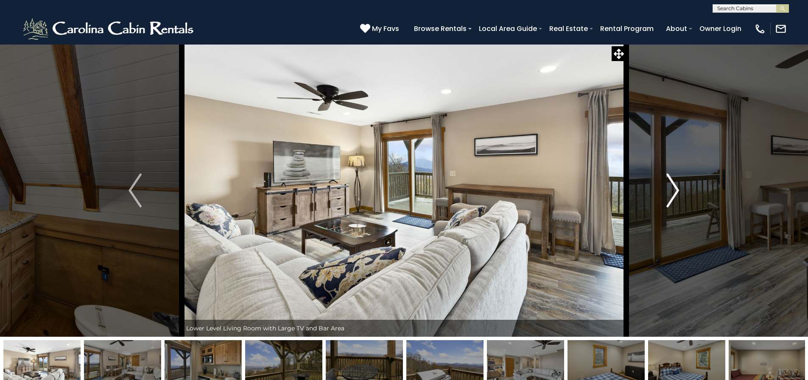
click at [673, 191] on img "Next" at bounding box center [673, 191] width 13 height 34
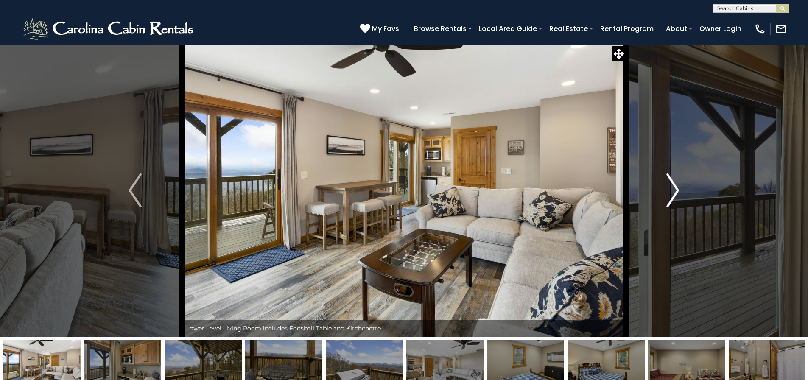
click at [673, 191] on img "Next" at bounding box center [673, 191] width 13 height 34
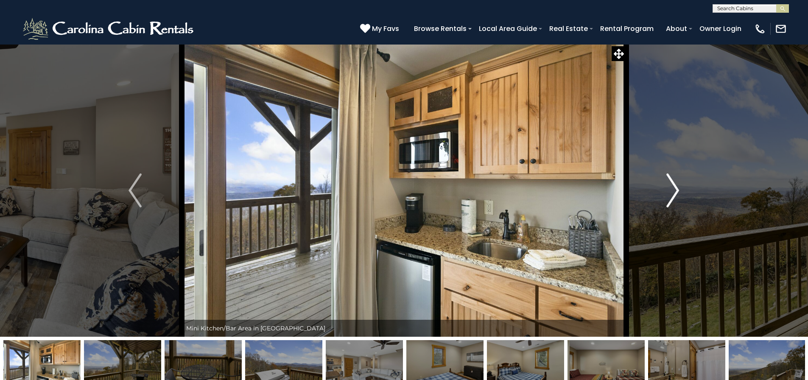
click at [673, 191] on img "Next" at bounding box center [673, 191] width 13 height 34
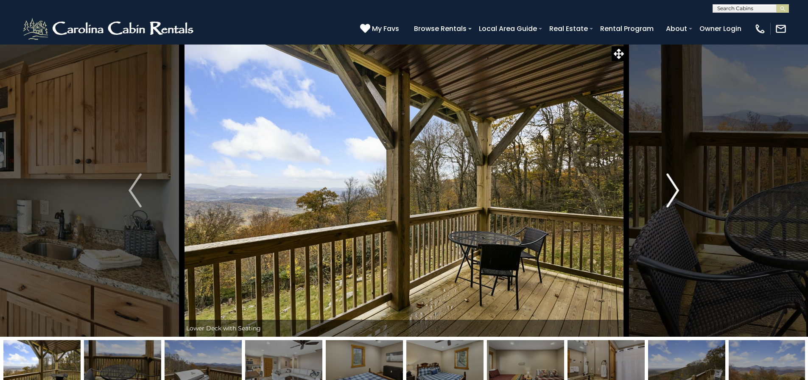
click at [673, 191] on img "Next" at bounding box center [673, 191] width 13 height 34
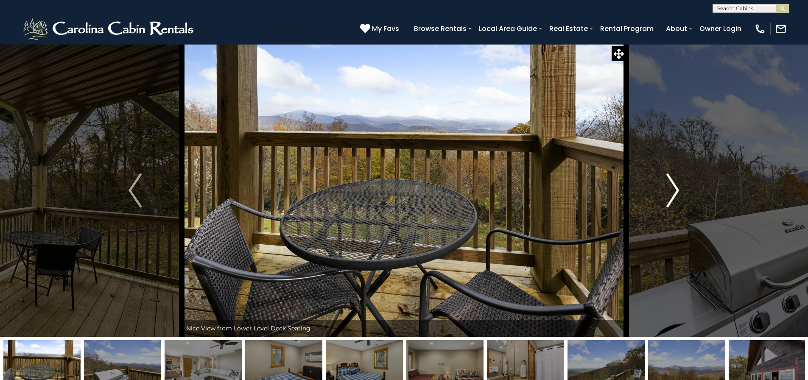
click at [673, 191] on img "Next" at bounding box center [673, 191] width 13 height 34
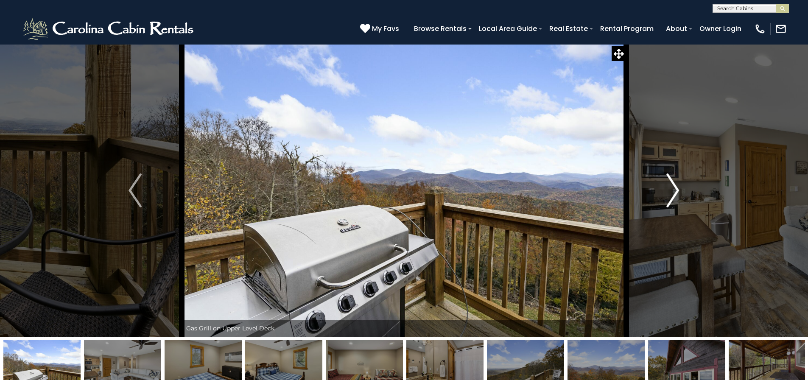
click at [673, 191] on img "Next" at bounding box center [673, 191] width 13 height 34
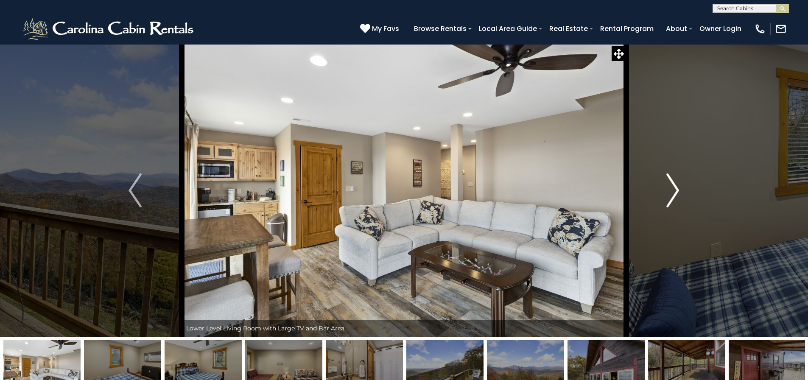
click at [673, 191] on img "Next" at bounding box center [673, 191] width 13 height 34
